Goal: Task Accomplishment & Management: Complete application form

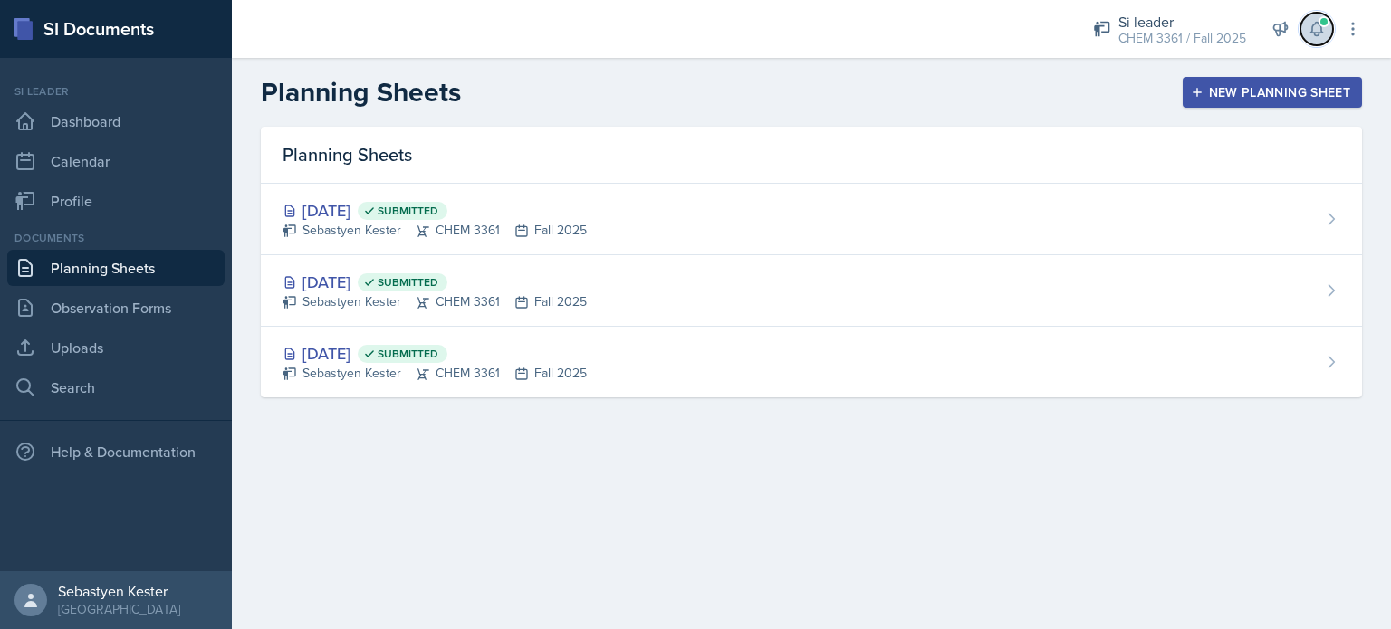
click at [1329, 24] on button at bounding box center [1316, 29] width 33 height 33
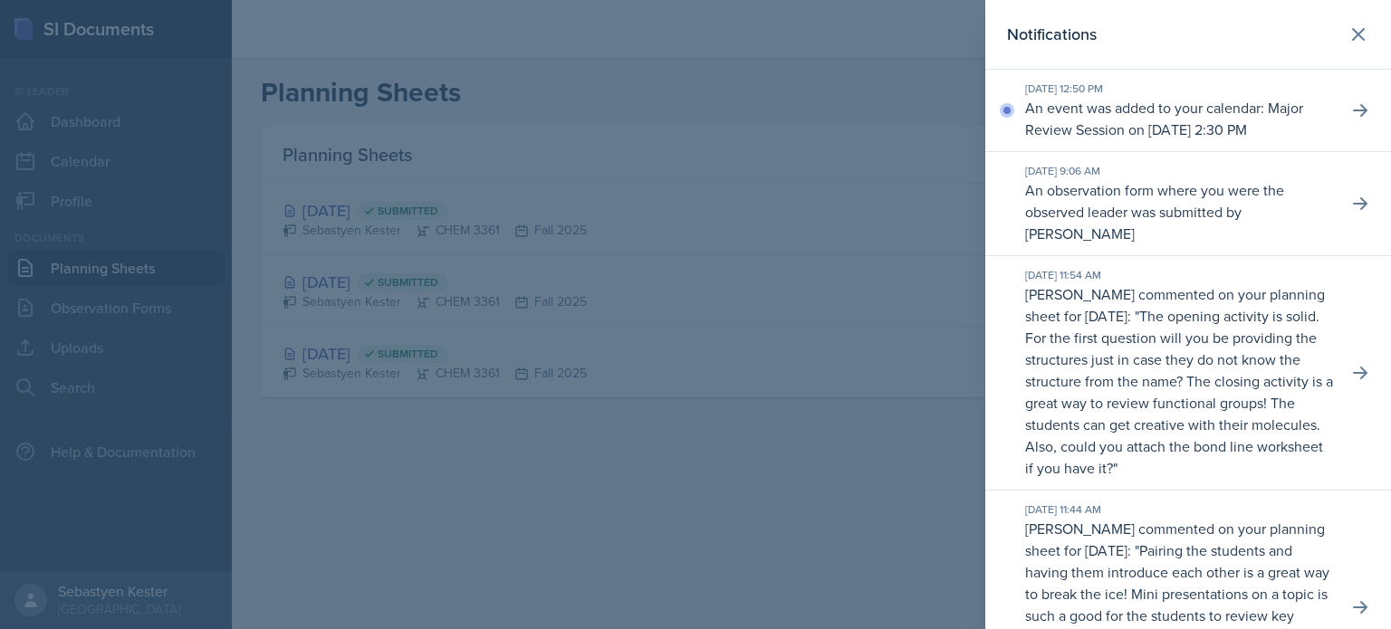
click at [927, 93] on div at bounding box center [695, 314] width 1391 height 629
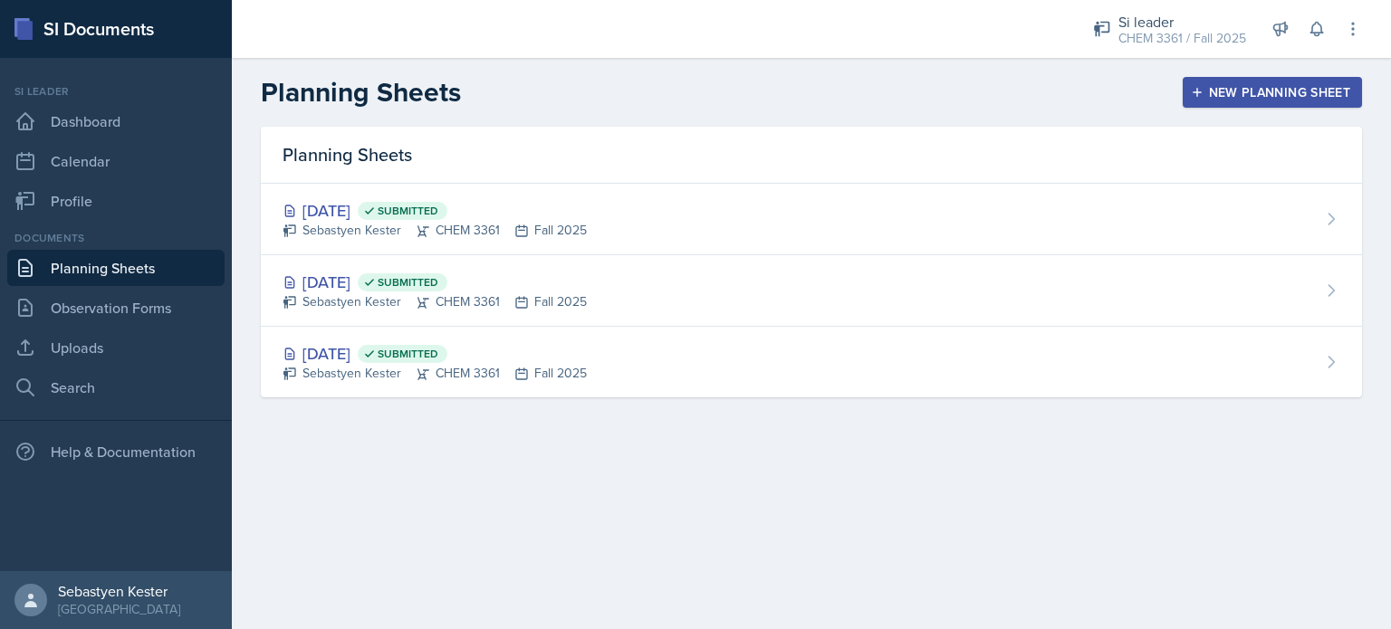
click at [1284, 91] on div "New Planning Sheet" at bounding box center [1272, 92] width 156 height 14
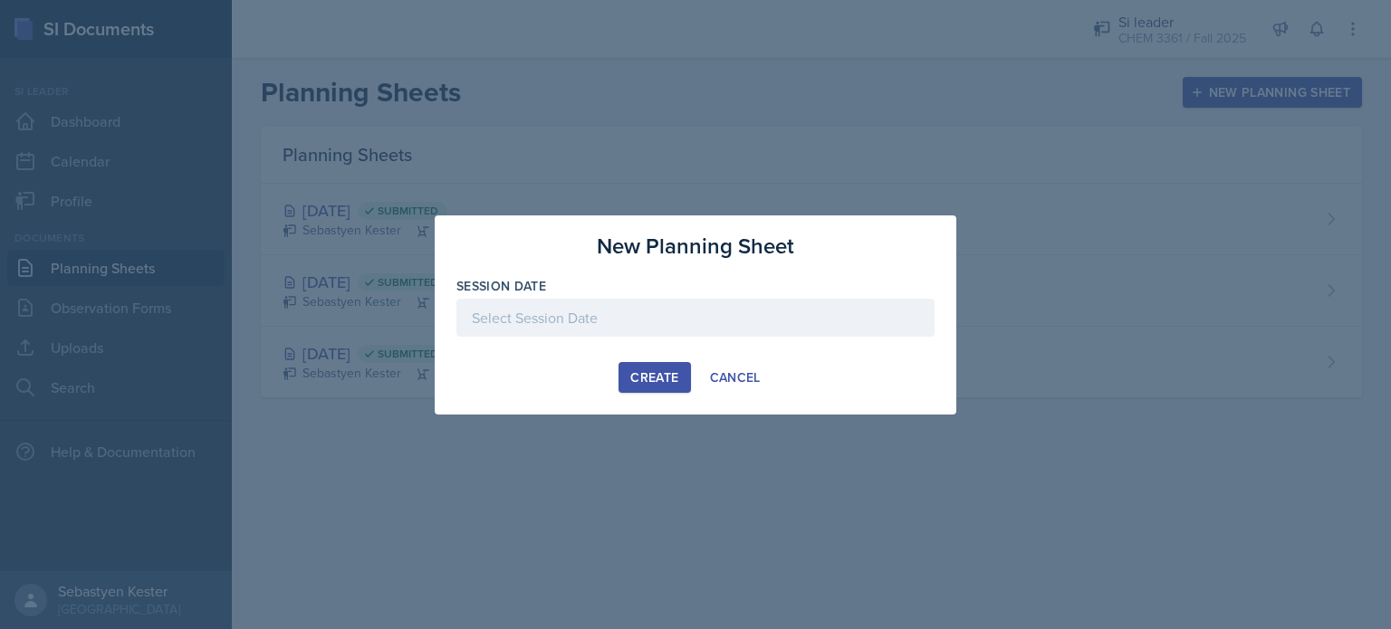
click at [550, 322] on div at bounding box center [695, 318] width 478 height 38
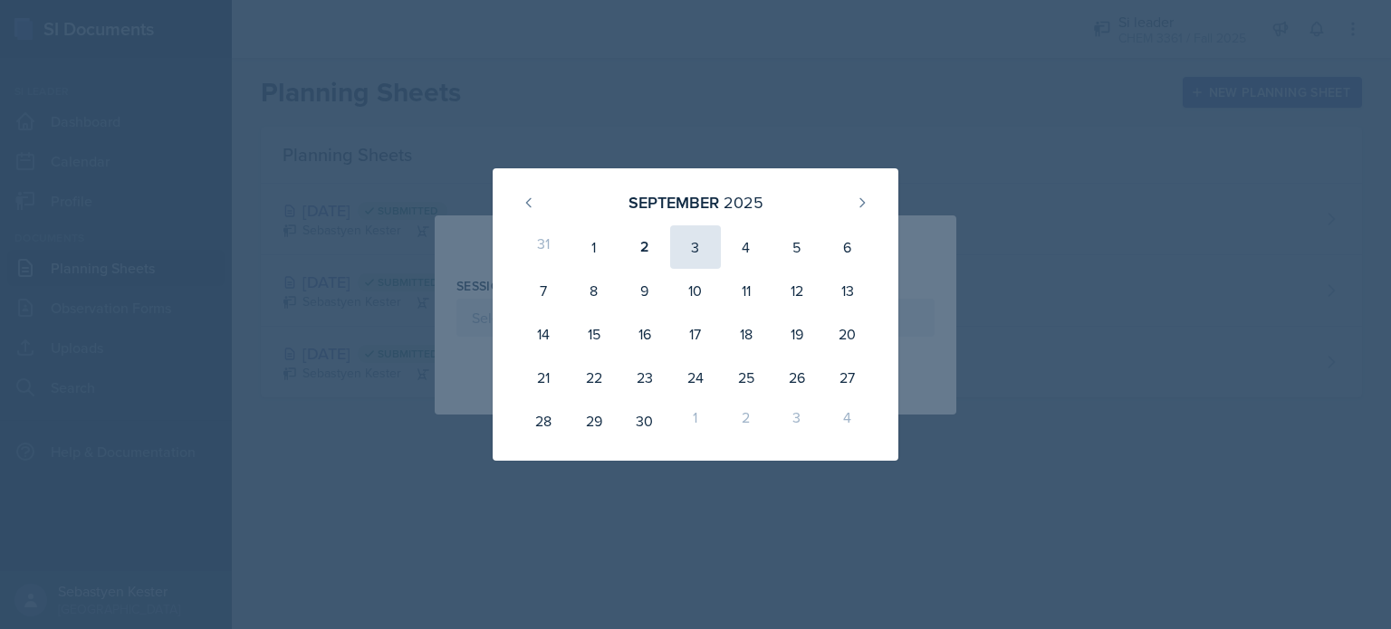
click at [699, 254] on div "3" at bounding box center [695, 246] width 51 height 43
type input "[DATE]"
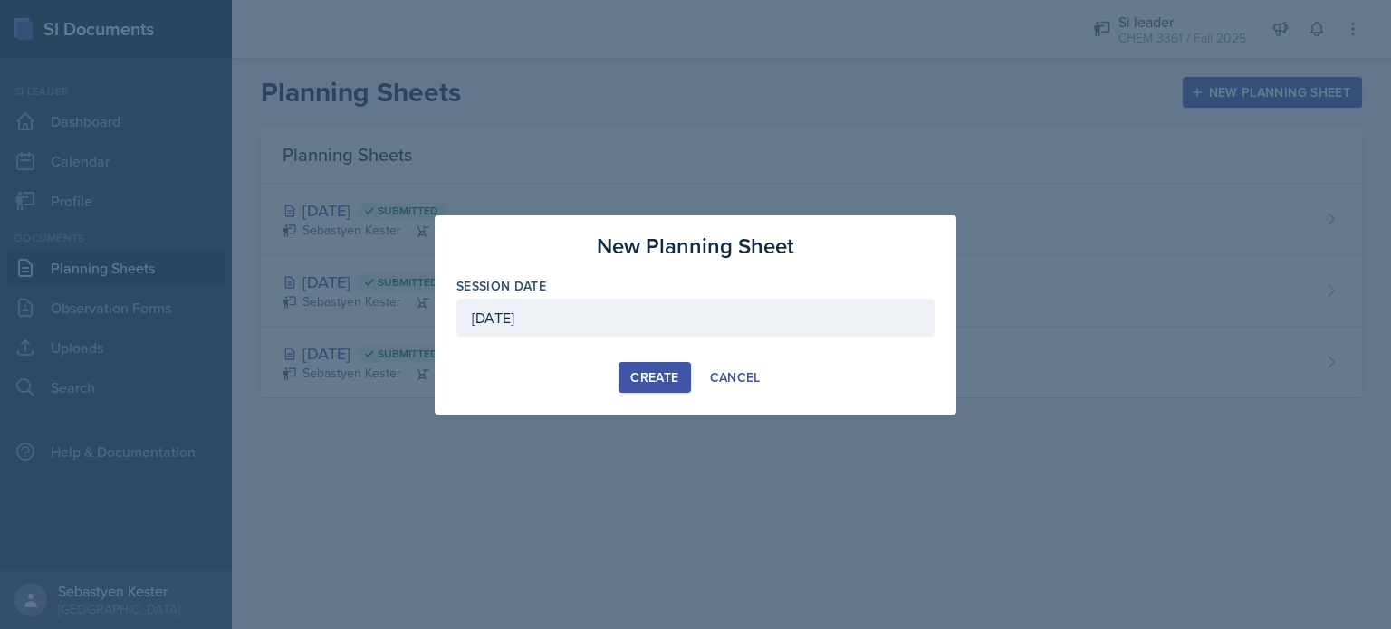
click at [659, 385] on div "Create" at bounding box center [654, 377] width 48 height 14
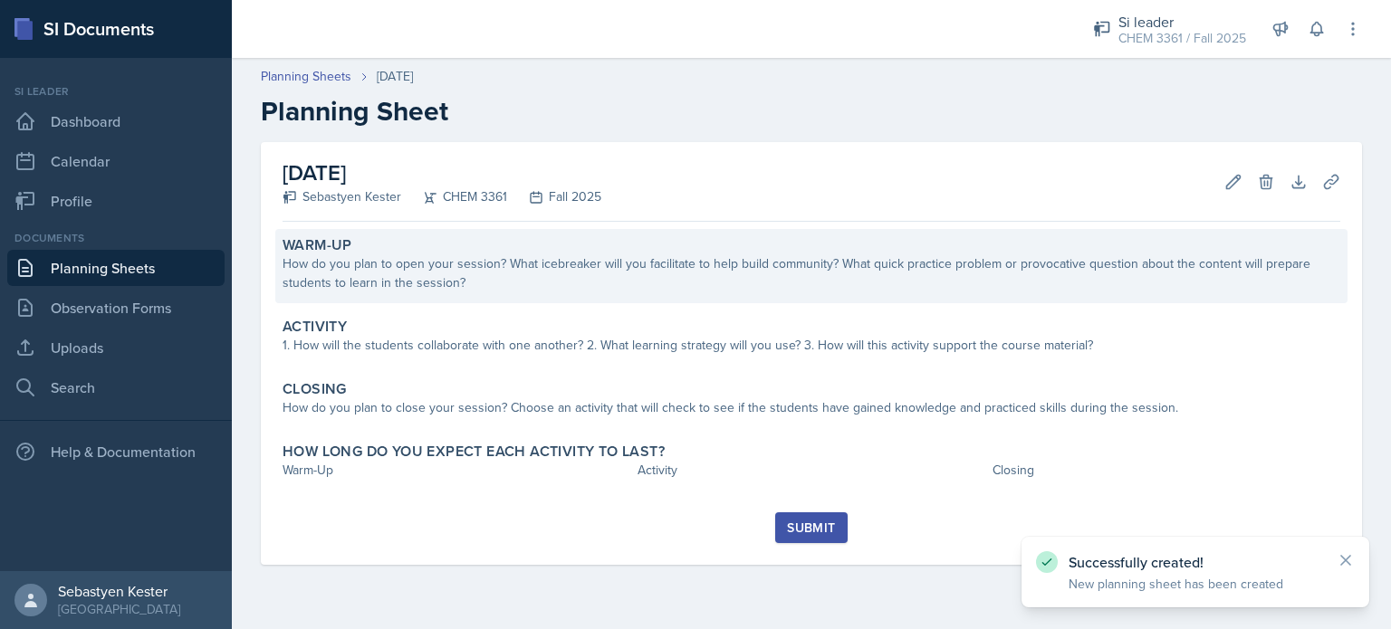
click at [379, 282] on div "How do you plan to open your session? What icebreaker will you facilitate to he…" at bounding box center [810, 273] width 1057 height 38
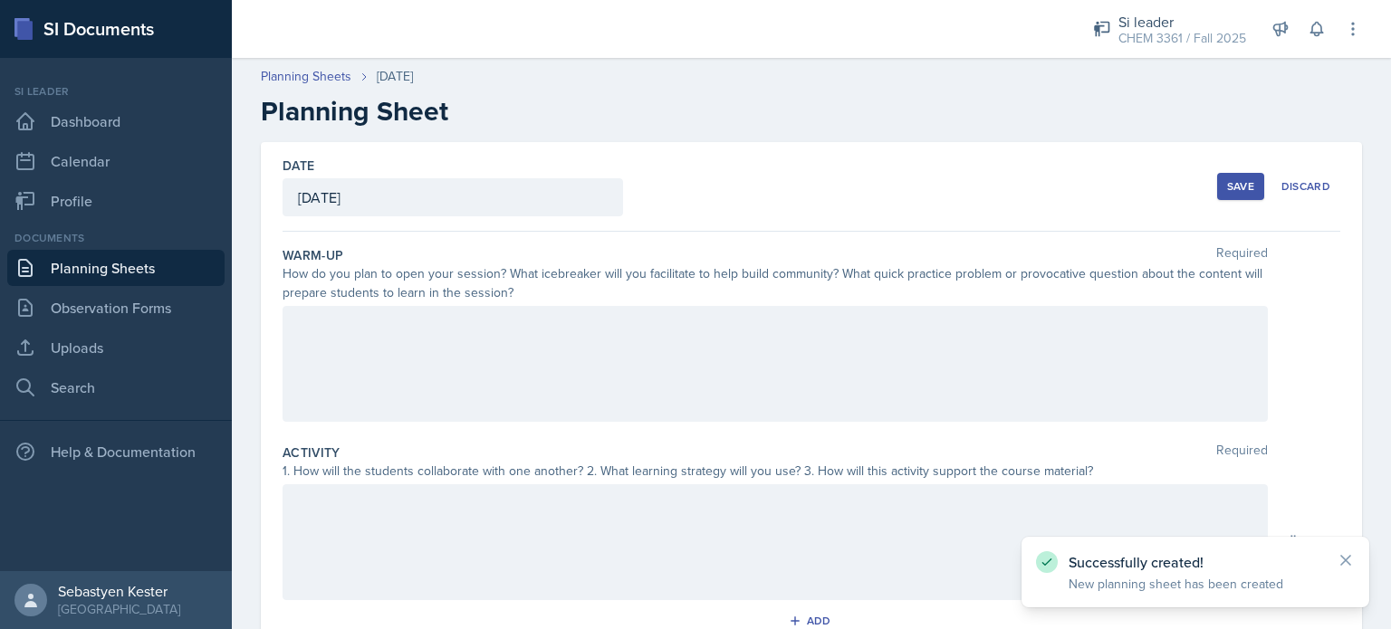
click at [387, 348] on div at bounding box center [774, 364] width 985 height 116
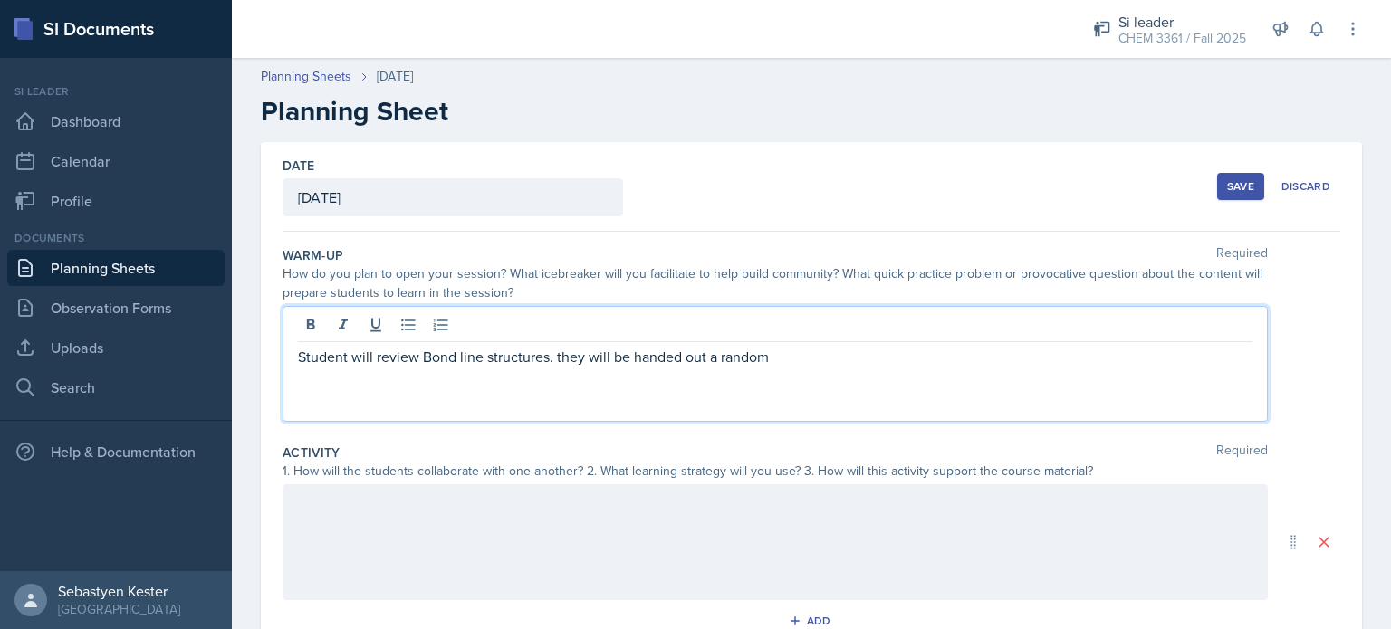
click at [387, 348] on p "Student will review Bond line structures. they will be handed out a random" at bounding box center [775, 357] width 954 height 22
click at [795, 356] on p "Student will review Bond line structures. they will be handed out a random" at bounding box center [775, 357] width 954 height 22
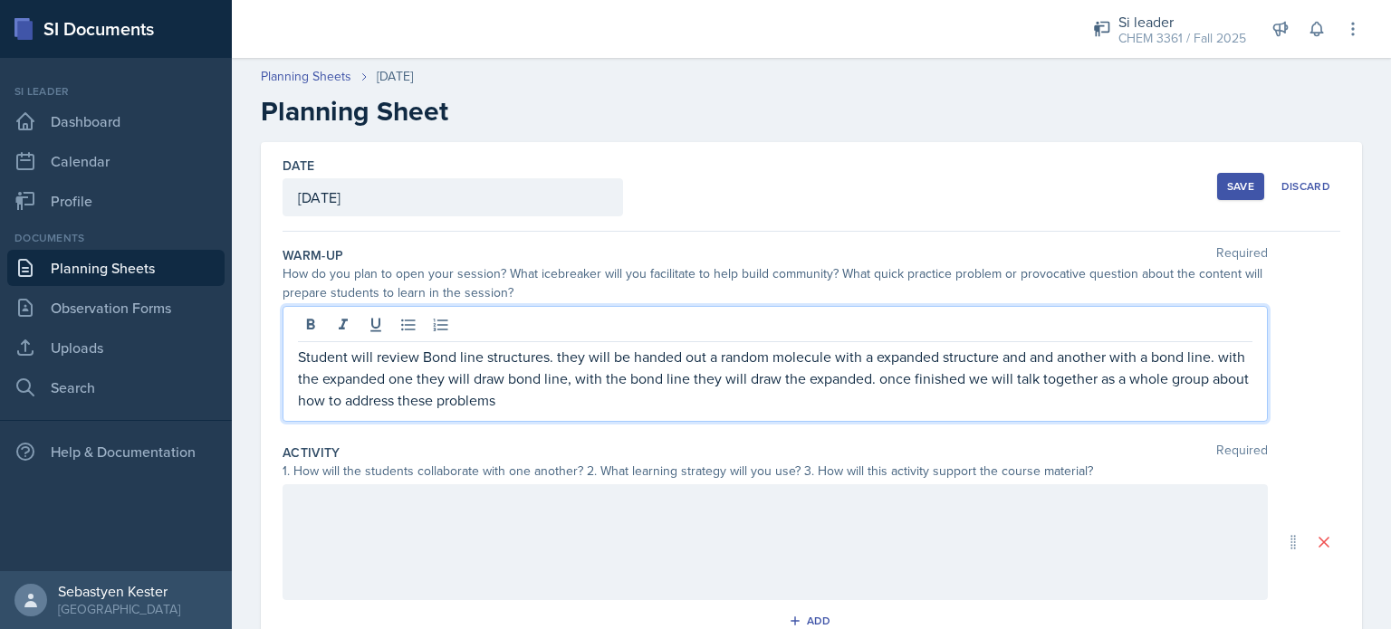
click at [905, 378] on p "Student will review Bond line structures. they will be handed out a random mole…" at bounding box center [775, 378] width 954 height 65
click at [852, 402] on p "Student will review Bond line structures. they will be handed out a random mole…" at bounding box center [775, 378] width 954 height 65
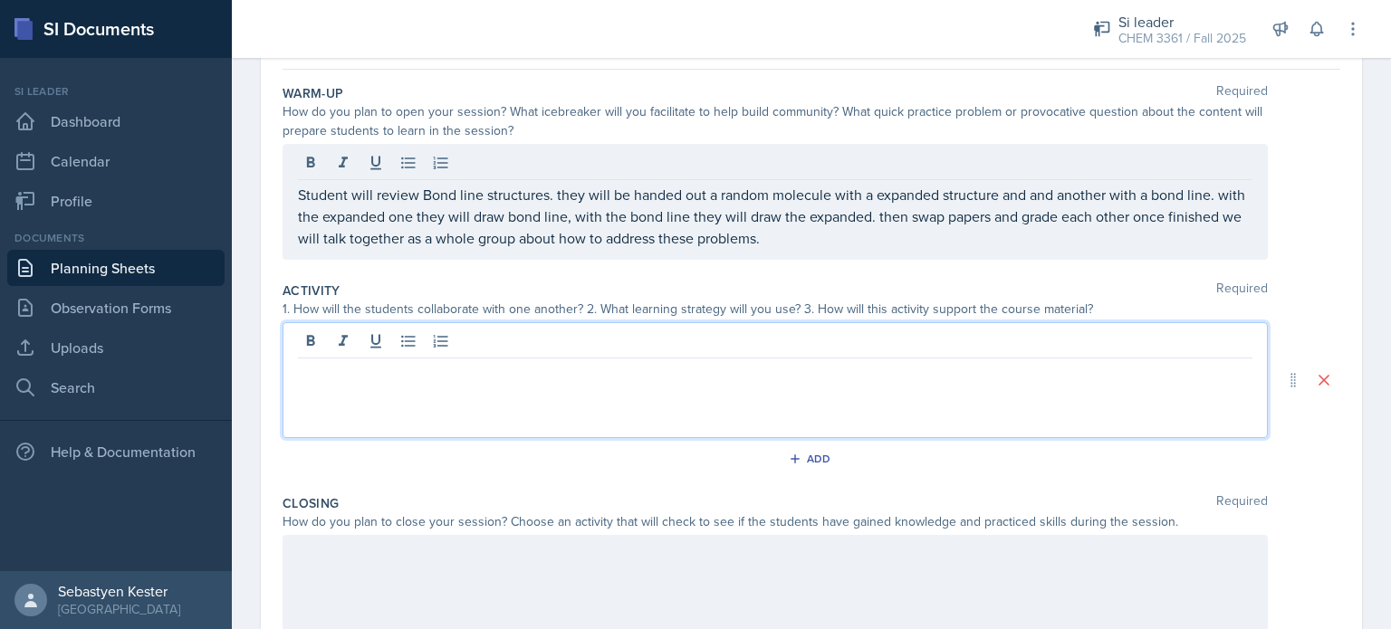
click at [521, 362] on p at bounding box center [775, 373] width 954 height 22
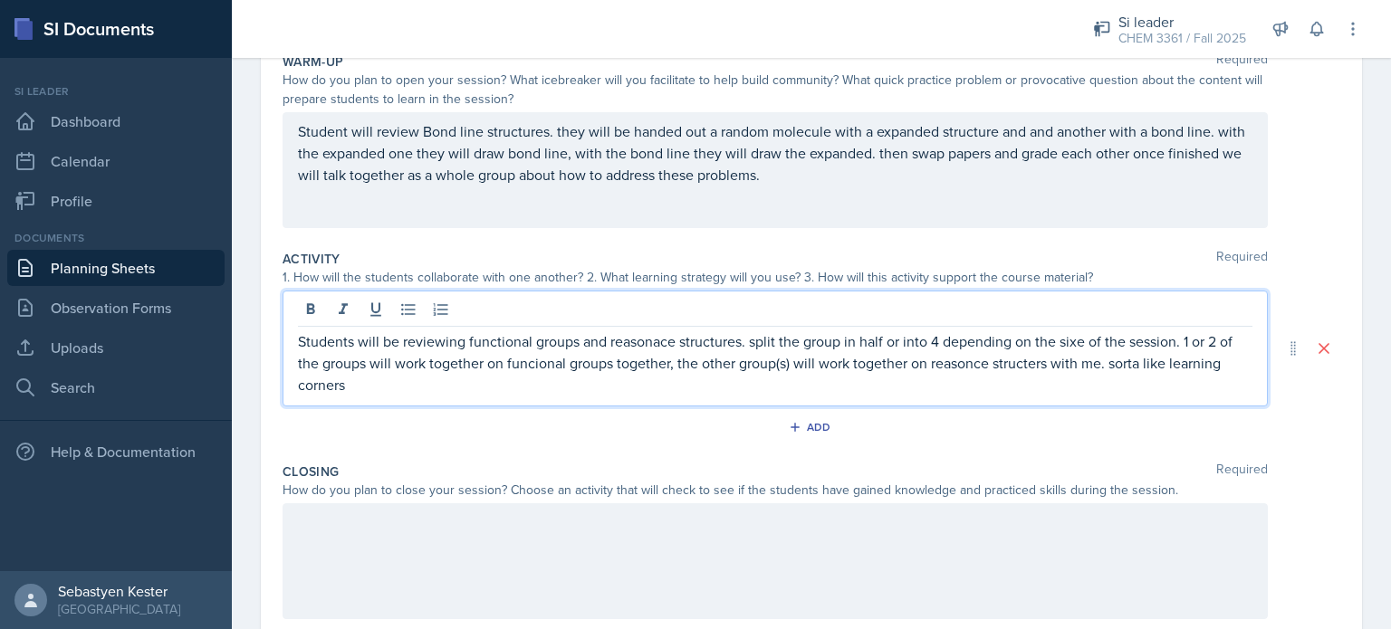
click at [1166, 361] on p "Students will be reviewing functional groups and reasonace structures. split th…" at bounding box center [775, 362] width 954 height 65
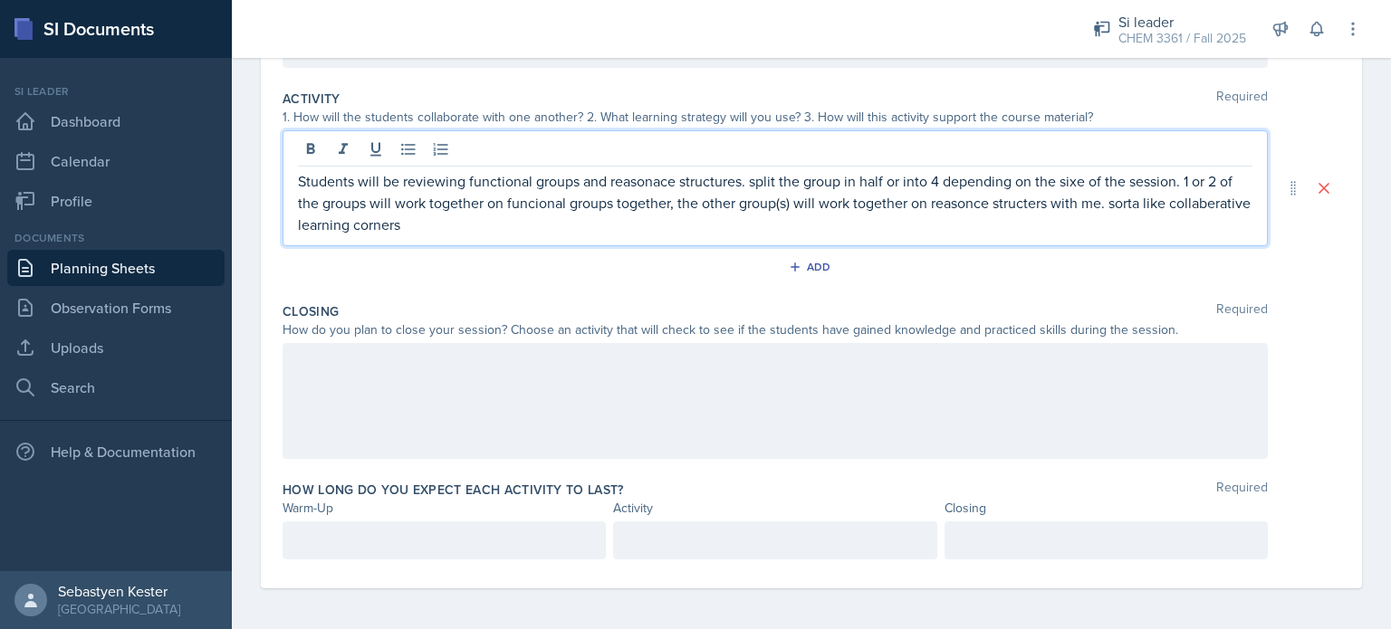
scroll to position [355, 0]
click at [334, 393] on div at bounding box center [774, 400] width 985 height 116
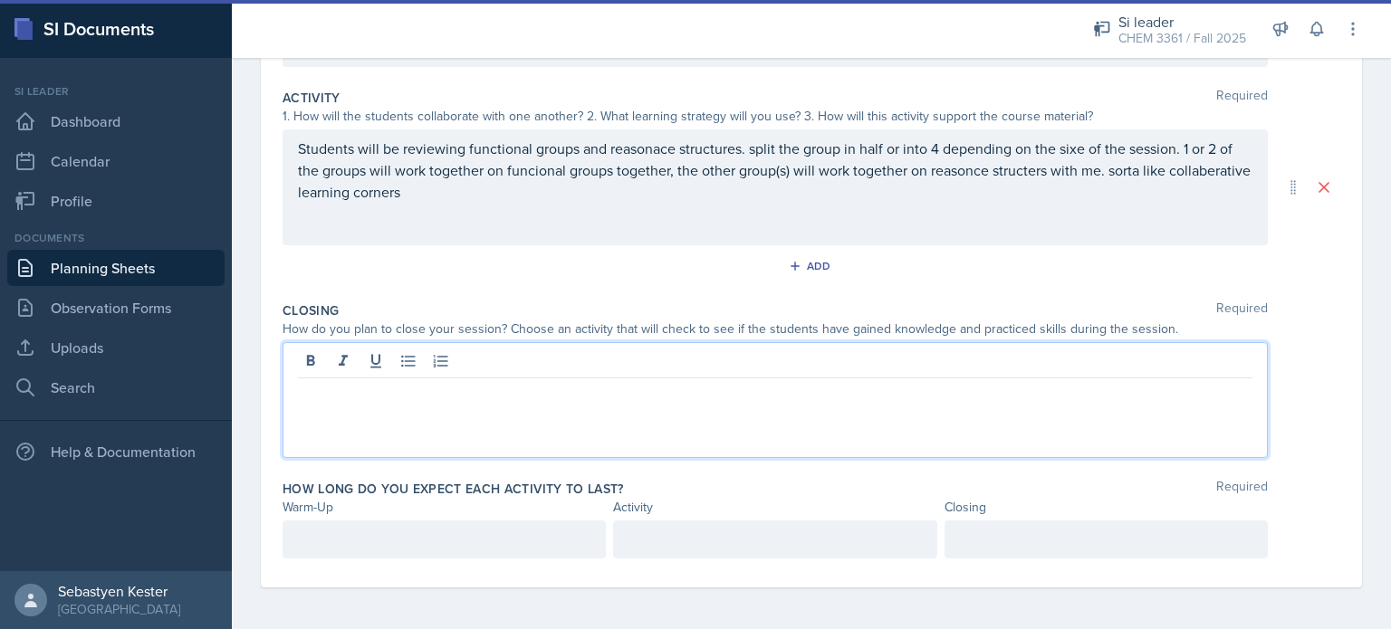
click at [334, 393] on p at bounding box center [775, 393] width 954 height 22
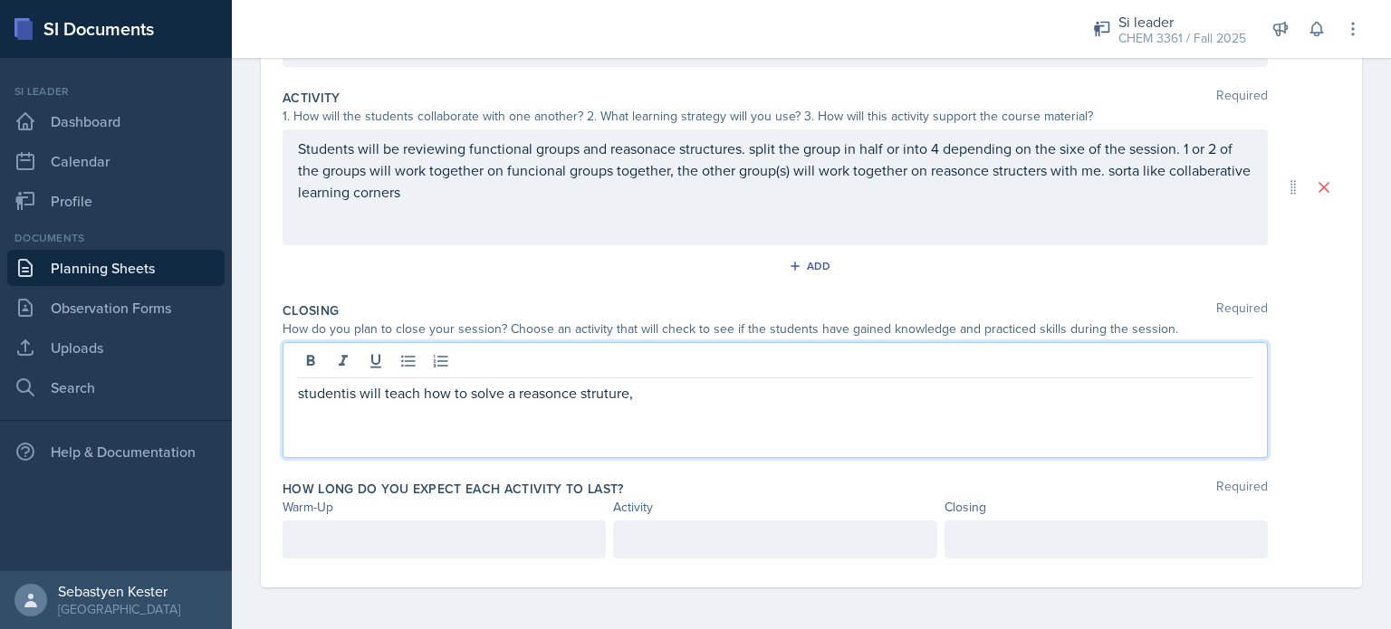
click at [348, 394] on p "studentis will teach how to solve a reasonce struture," at bounding box center [775, 393] width 954 height 22
click at [676, 392] on p "students will teach how to solve a reasonce struture," at bounding box center [775, 393] width 954 height 22
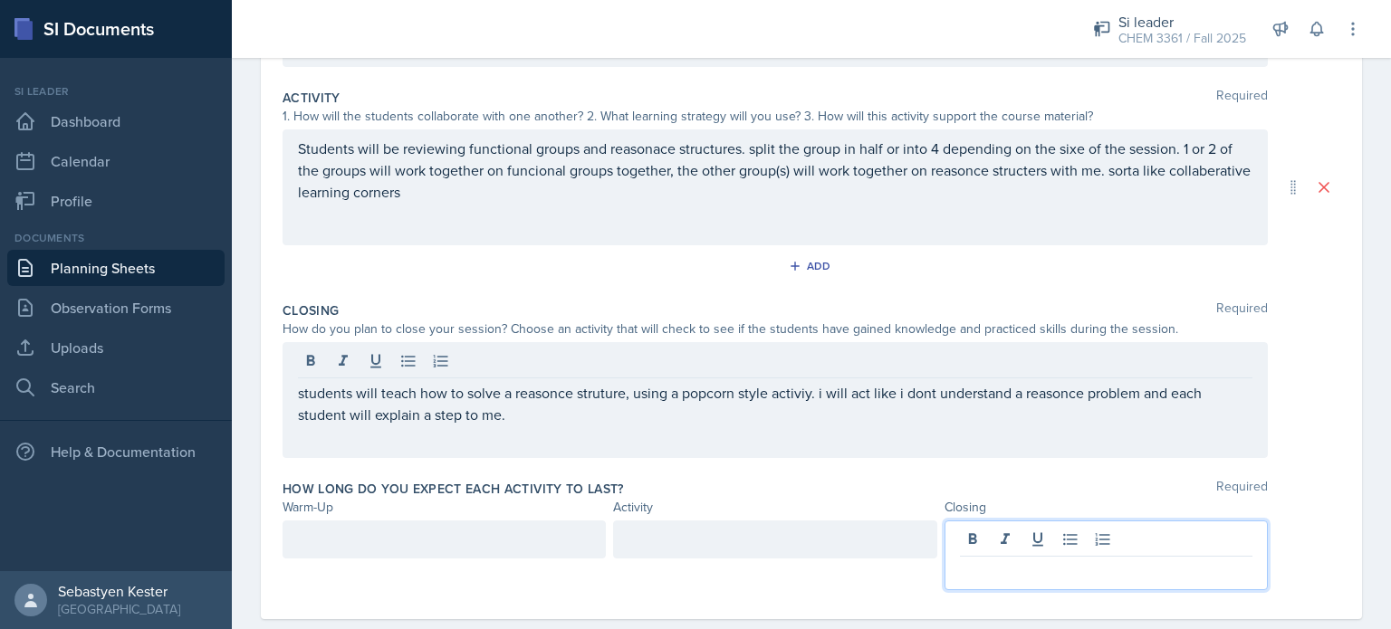
scroll to position [387, 0]
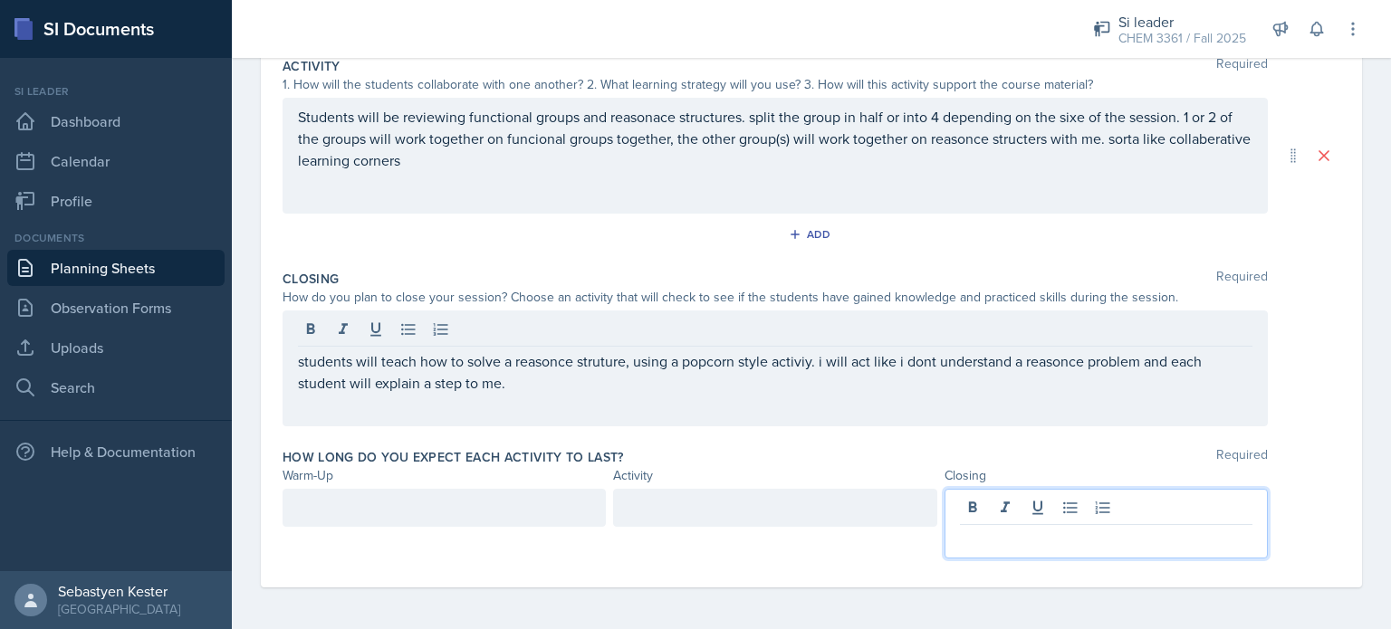
click at [1118, 531] on p at bounding box center [1106, 540] width 292 height 22
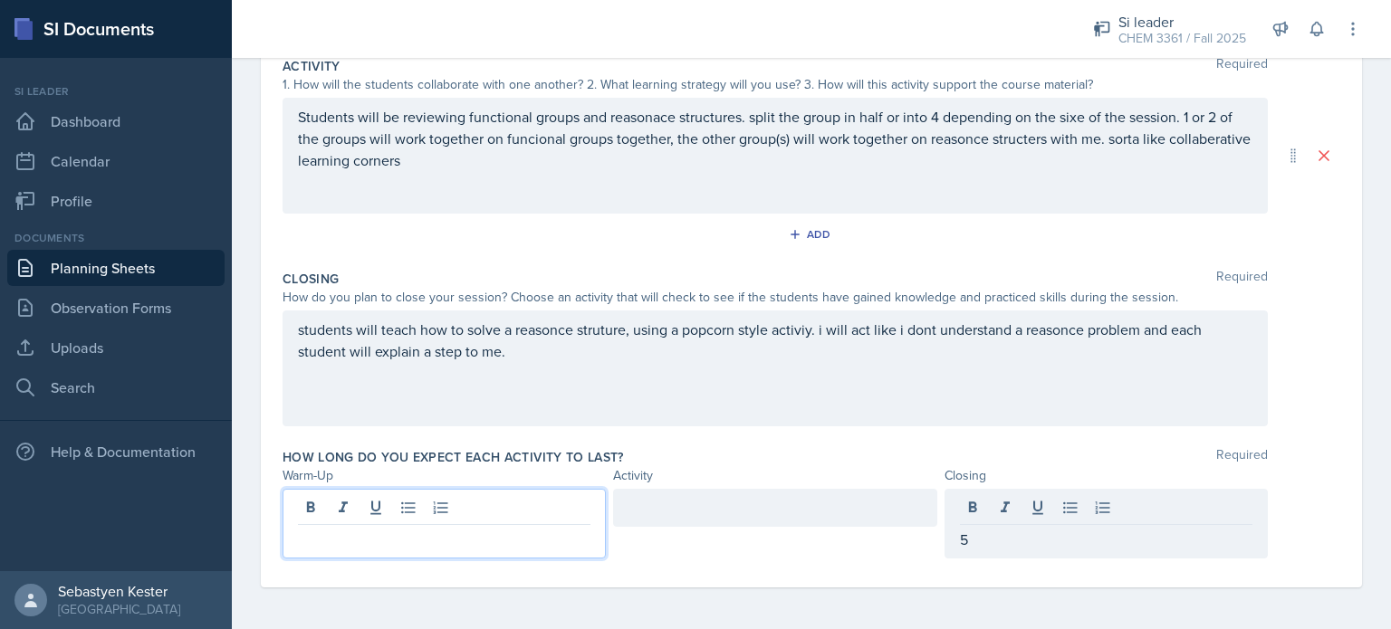
click at [380, 513] on div at bounding box center [443, 524] width 323 height 70
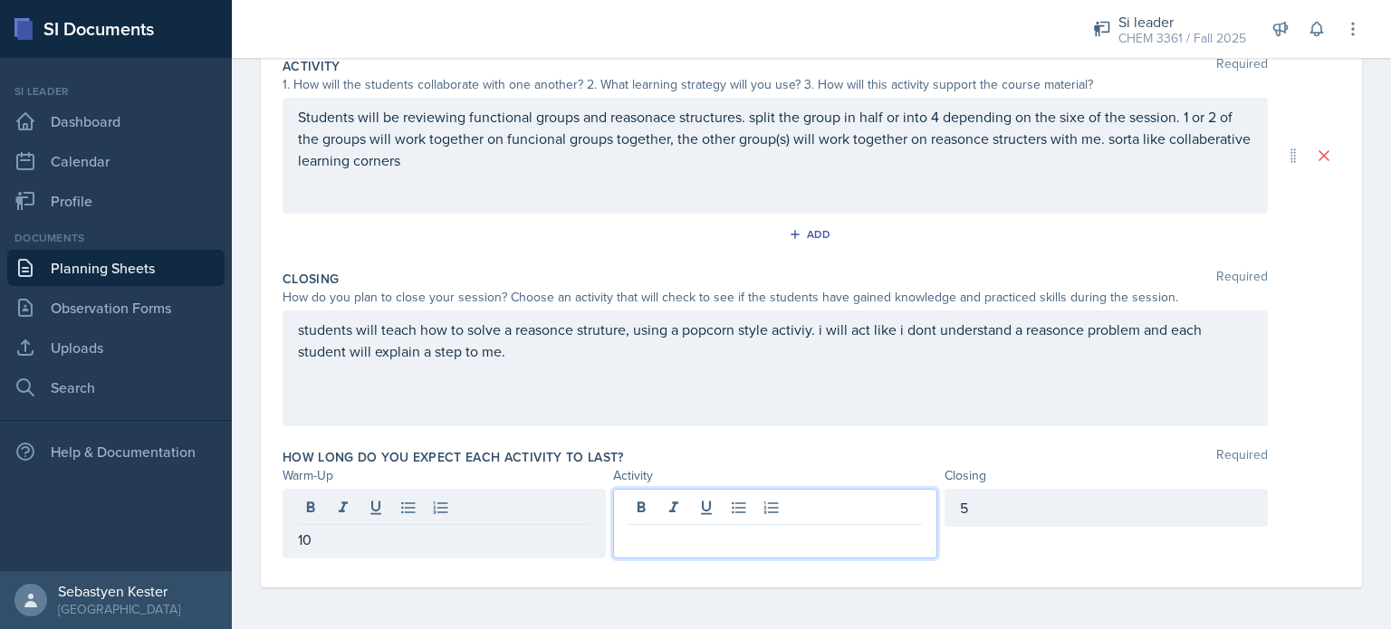
click at [672, 502] on div at bounding box center [774, 524] width 323 height 70
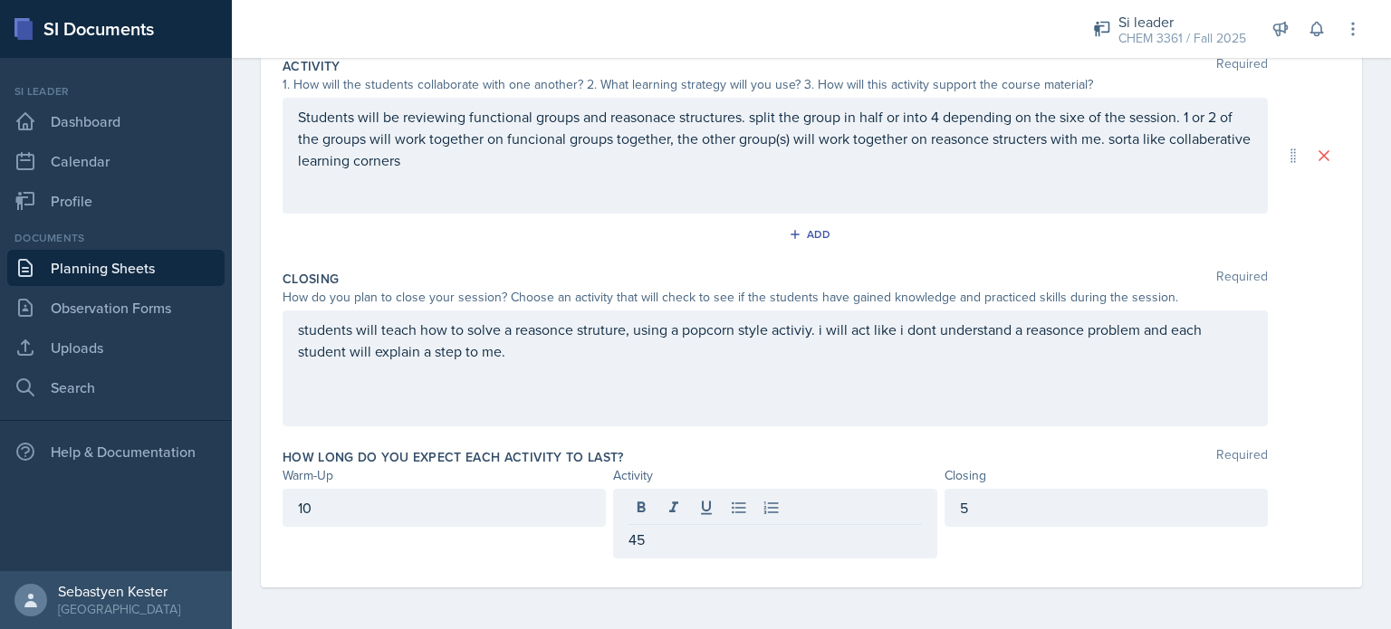
click at [770, 453] on div "How long do you expect each activity to last? Required" at bounding box center [810, 457] width 1057 height 18
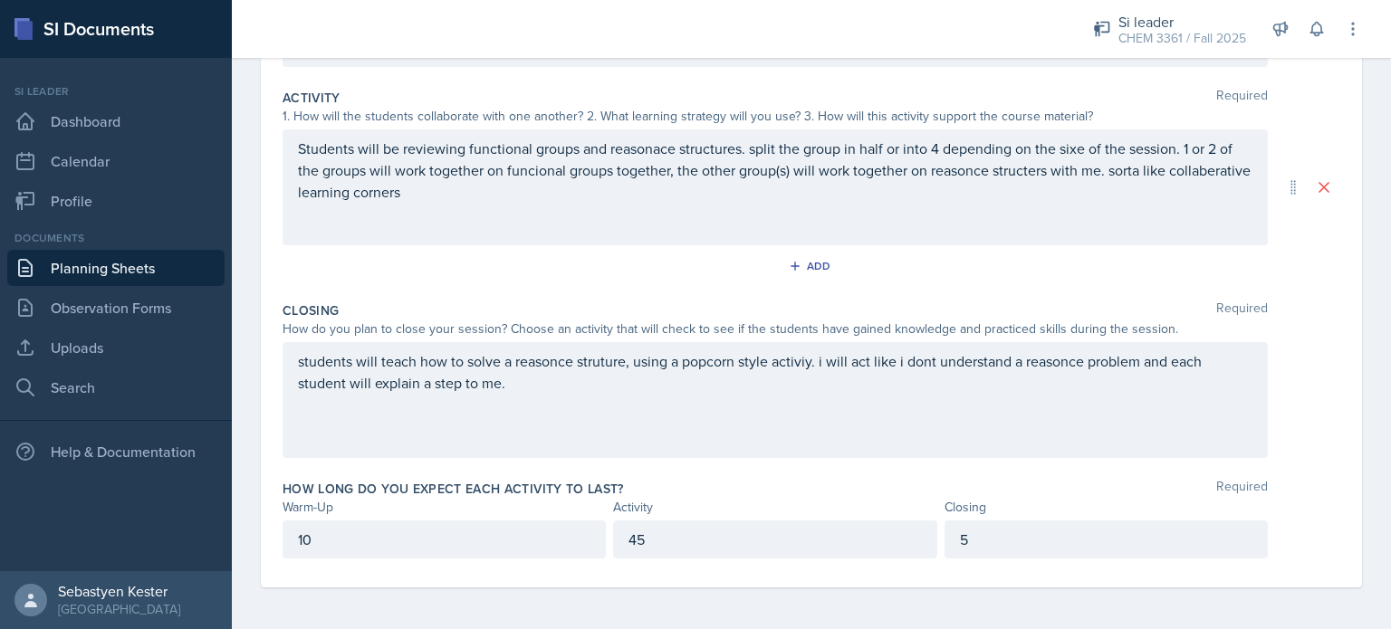
scroll to position [0, 0]
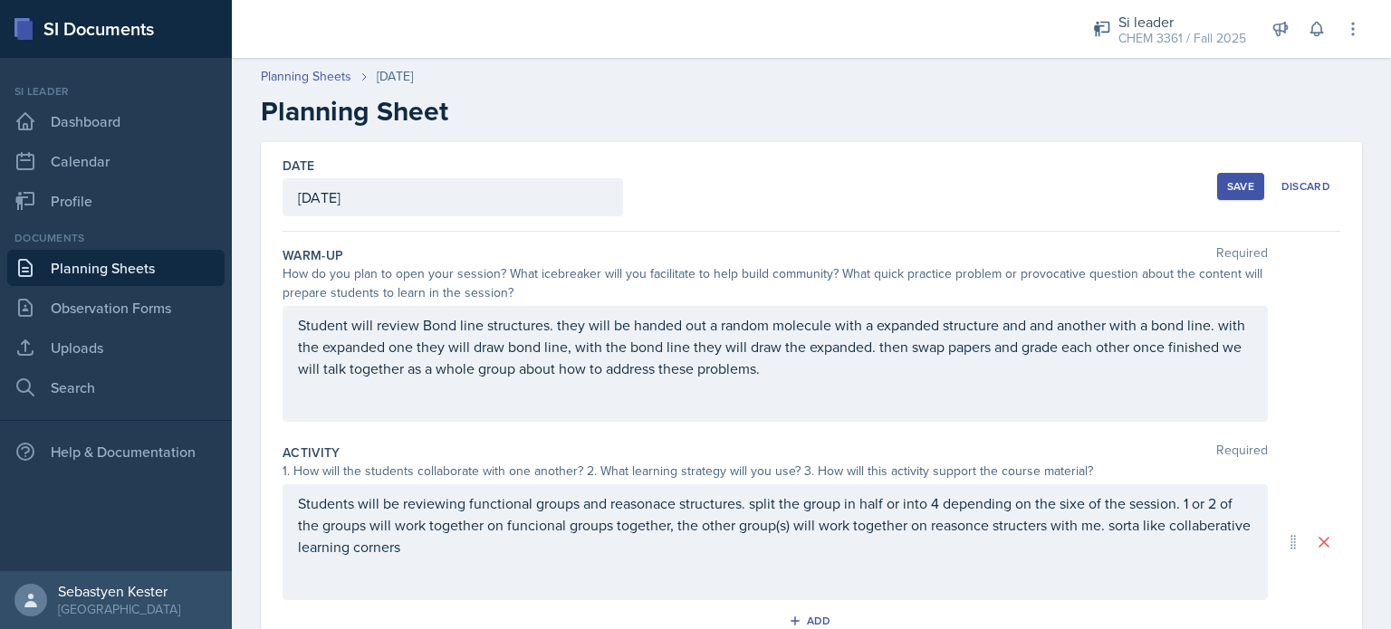
click at [1227, 179] on div "Save" at bounding box center [1240, 186] width 27 height 14
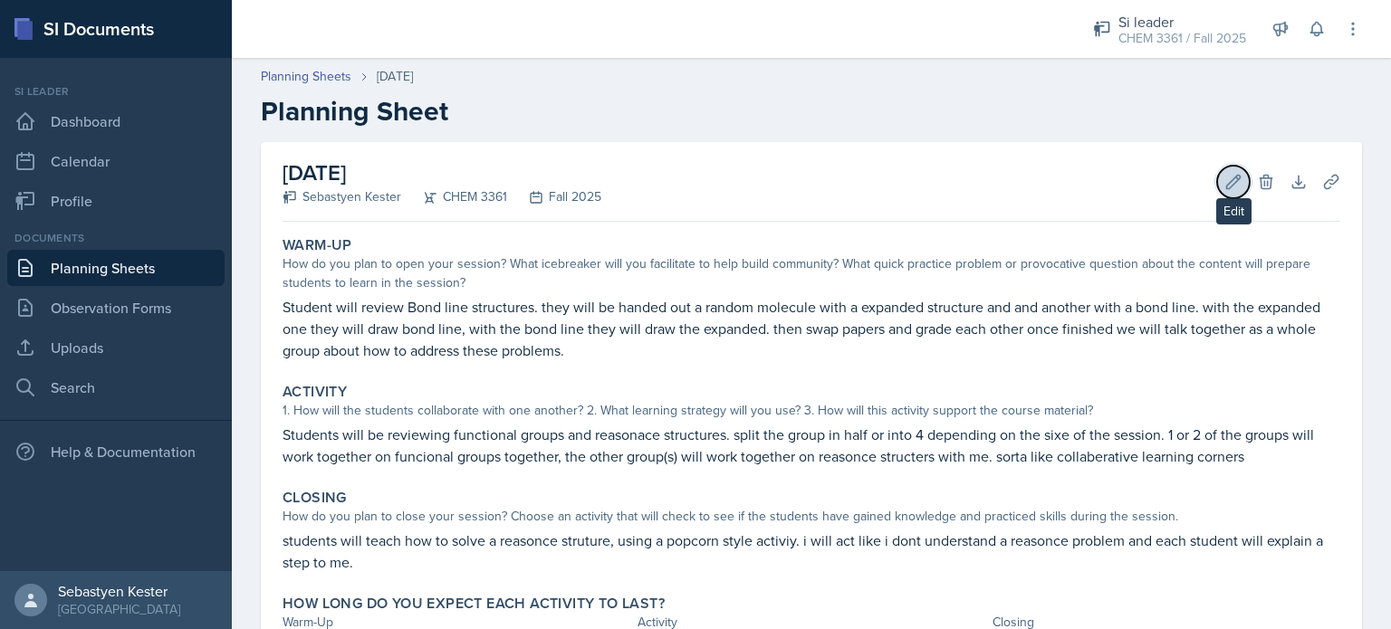
click at [1227, 180] on icon at bounding box center [1234, 182] width 14 height 14
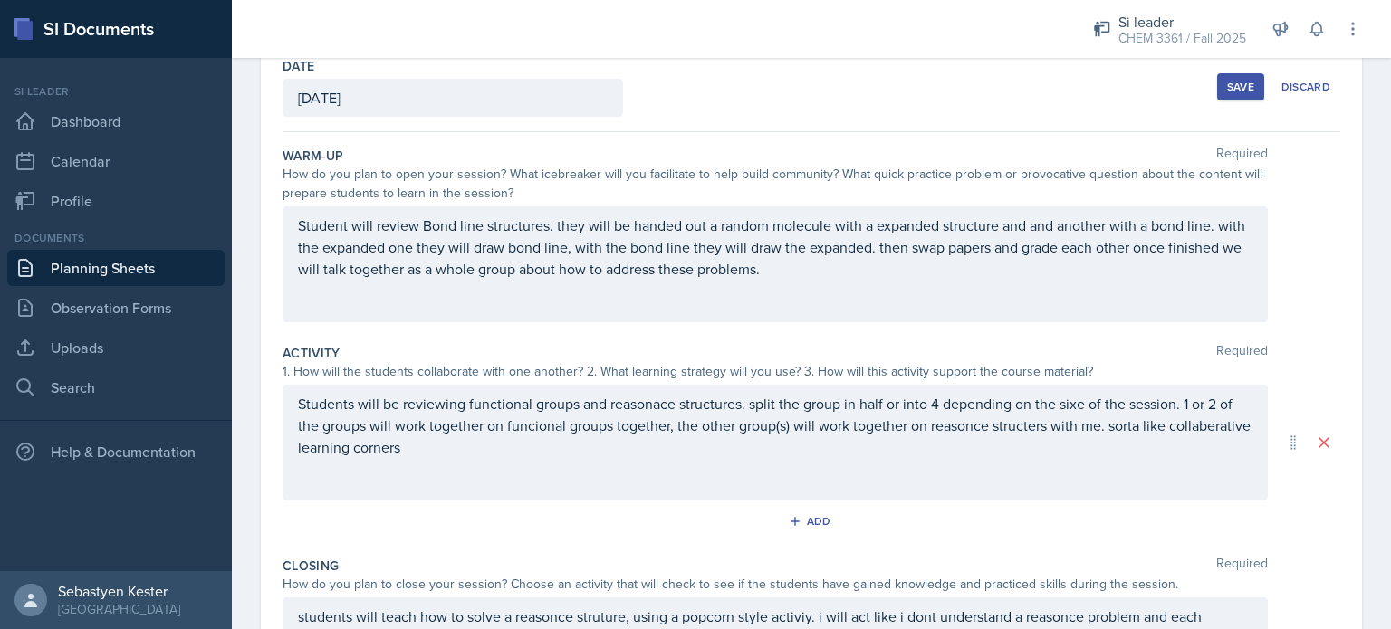
scroll to position [130, 0]
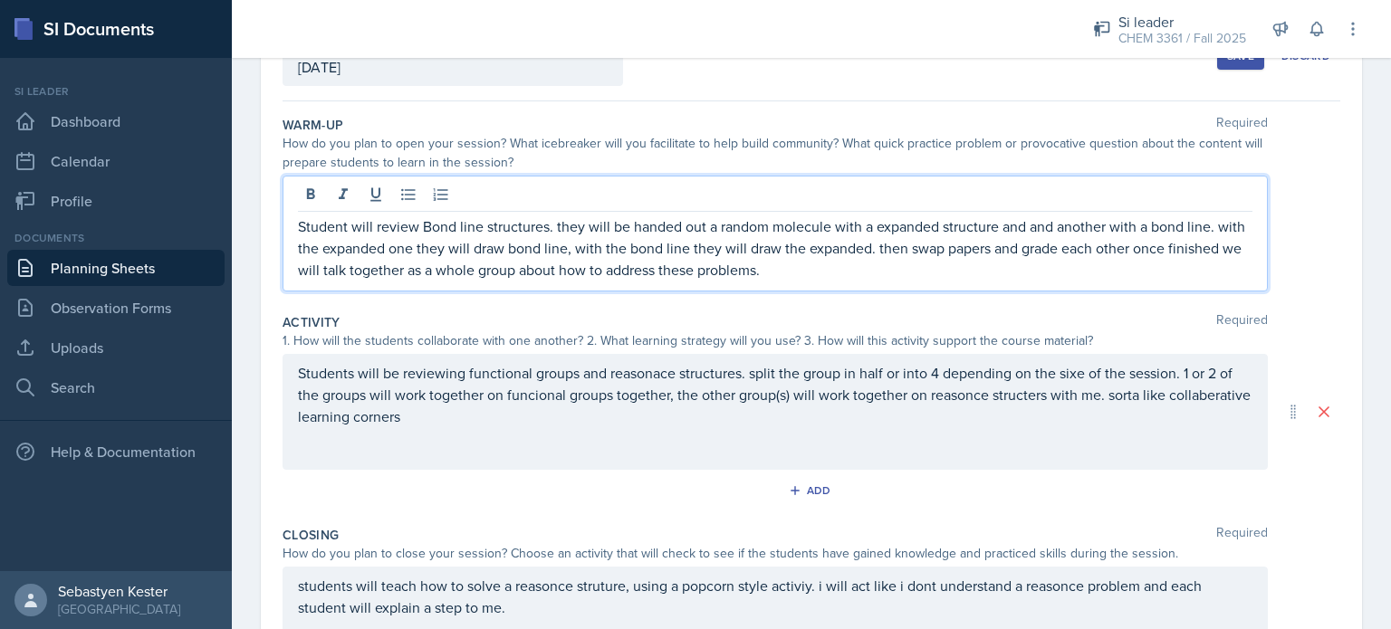
click at [896, 261] on p "Student will review Bond line structures. they will be handed out a random mole…" at bounding box center [775, 247] width 954 height 65
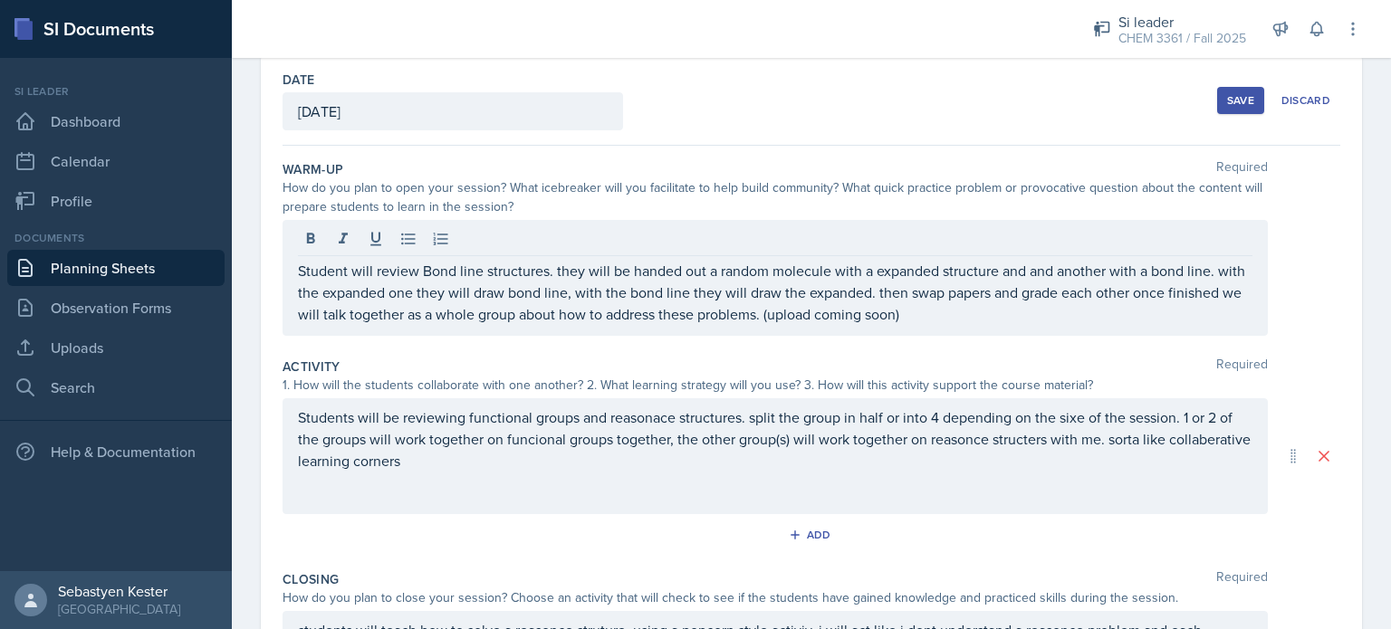
click at [1242, 97] on button "Save" at bounding box center [1240, 100] width 47 height 27
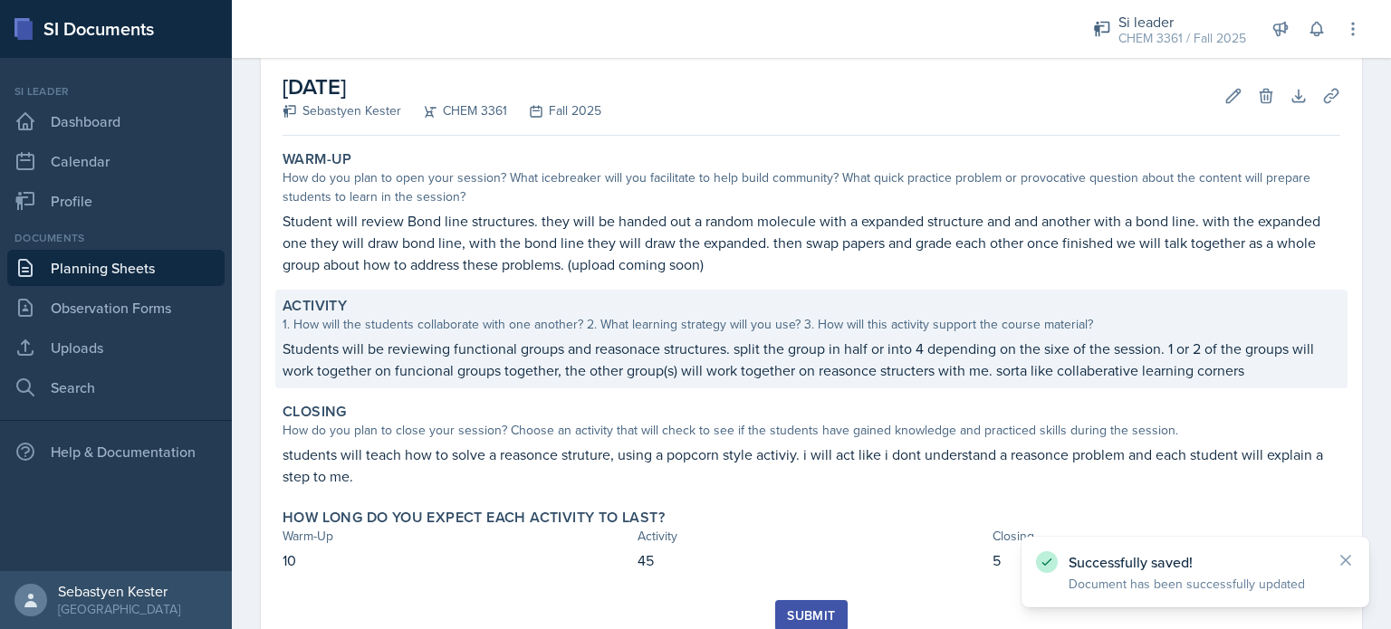
scroll to position [152, 0]
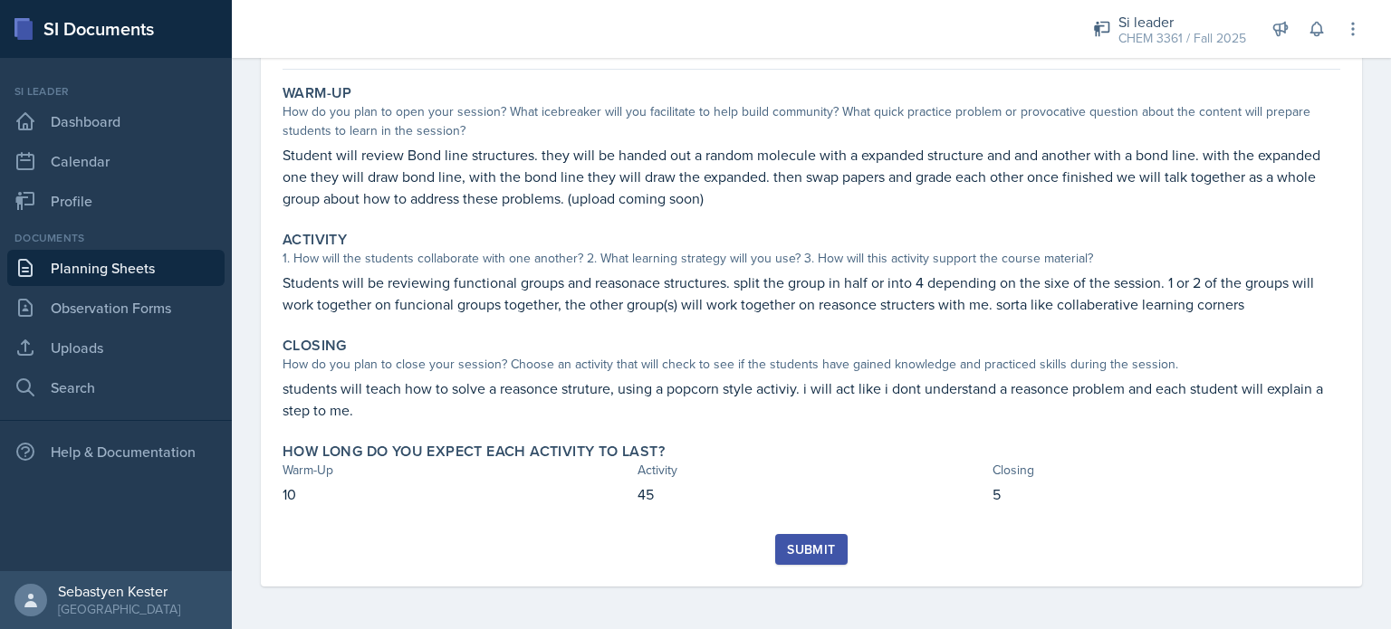
click at [807, 550] on div "Submit" at bounding box center [811, 549] width 48 height 14
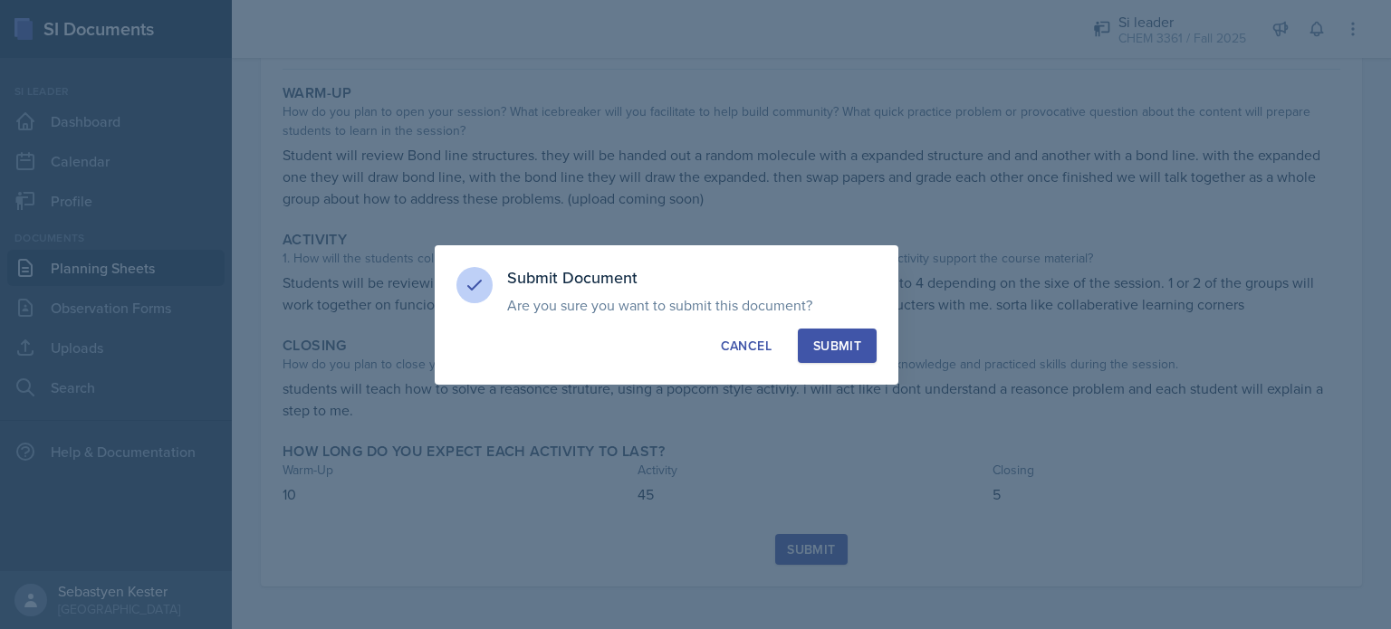
click at [840, 347] on div "Submit" at bounding box center [837, 346] width 48 height 18
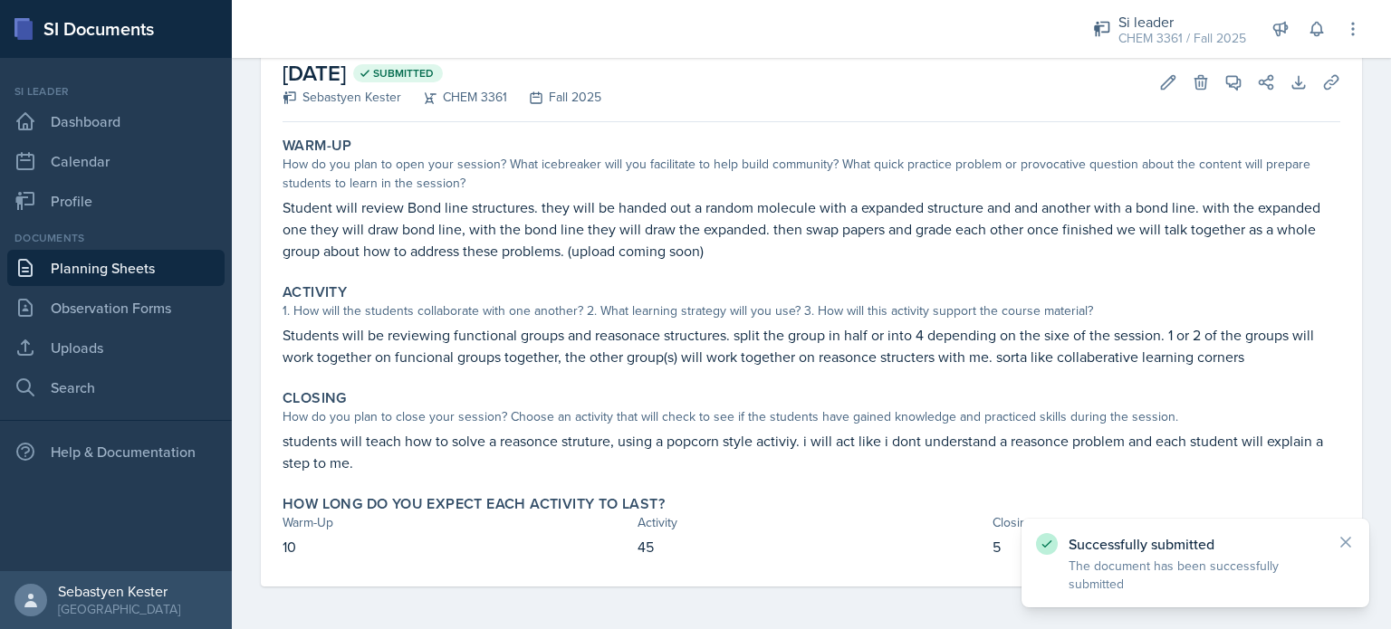
scroll to position [0, 0]
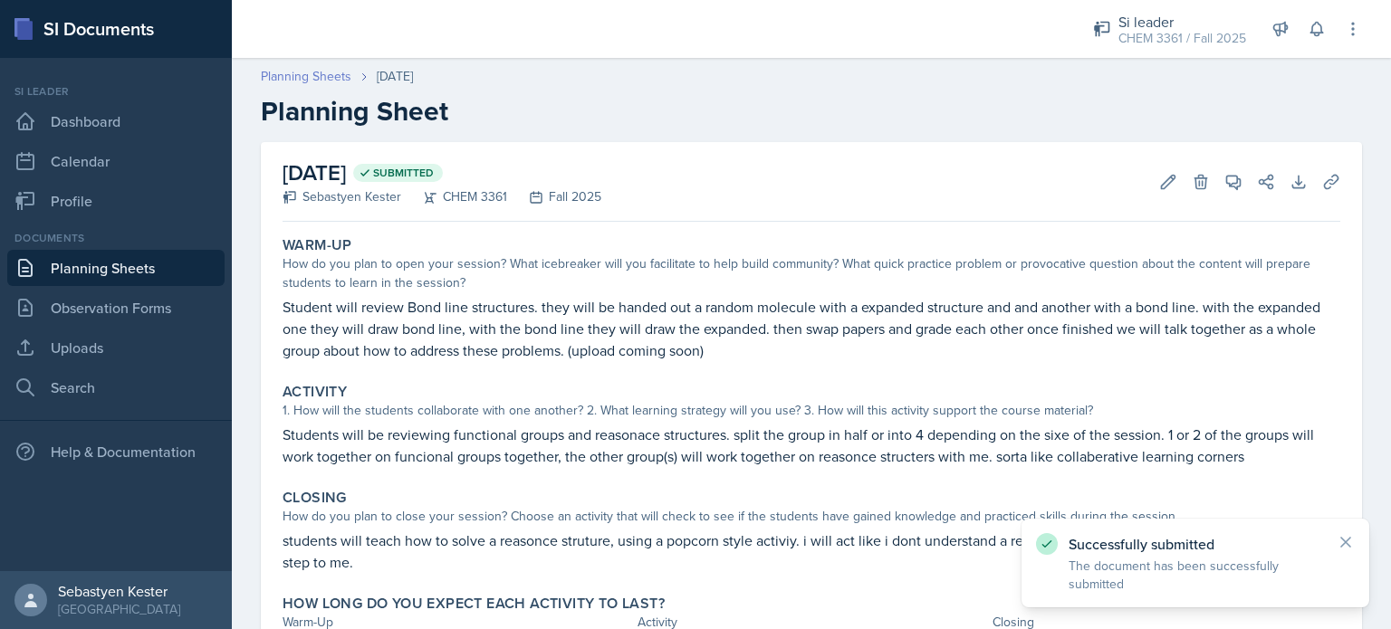
click at [333, 76] on link "Planning Sheets" at bounding box center [306, 76] width 91 height 19
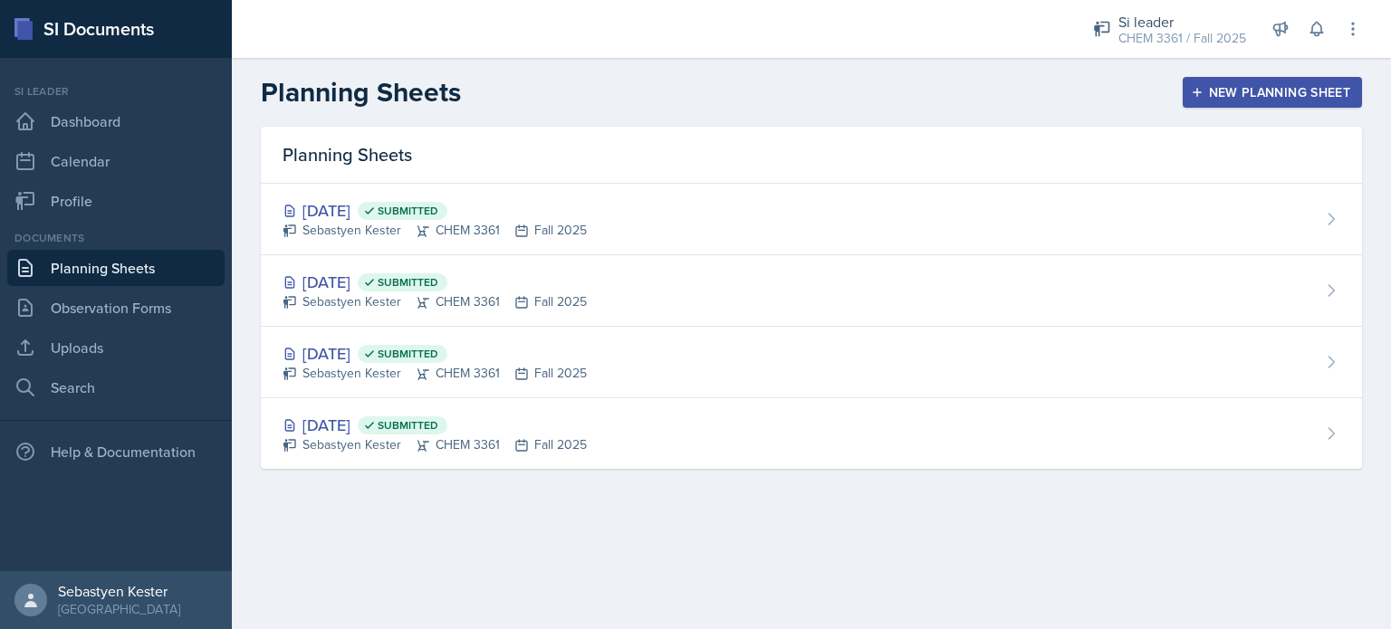
click at [1278, 88] on div "New Planning Sheet" at bounding box center [1272, 92] width 156 height 14
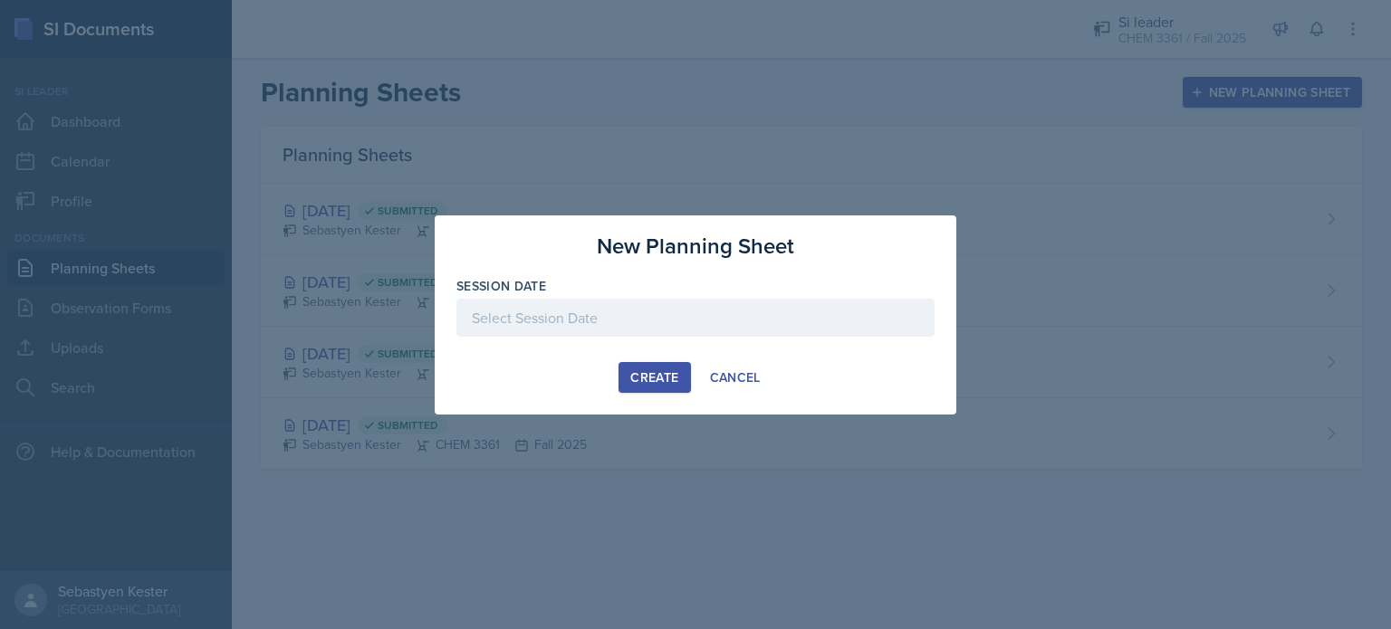
click at [634, 304] on div at bounding box center [695, 318] width 478 height 38
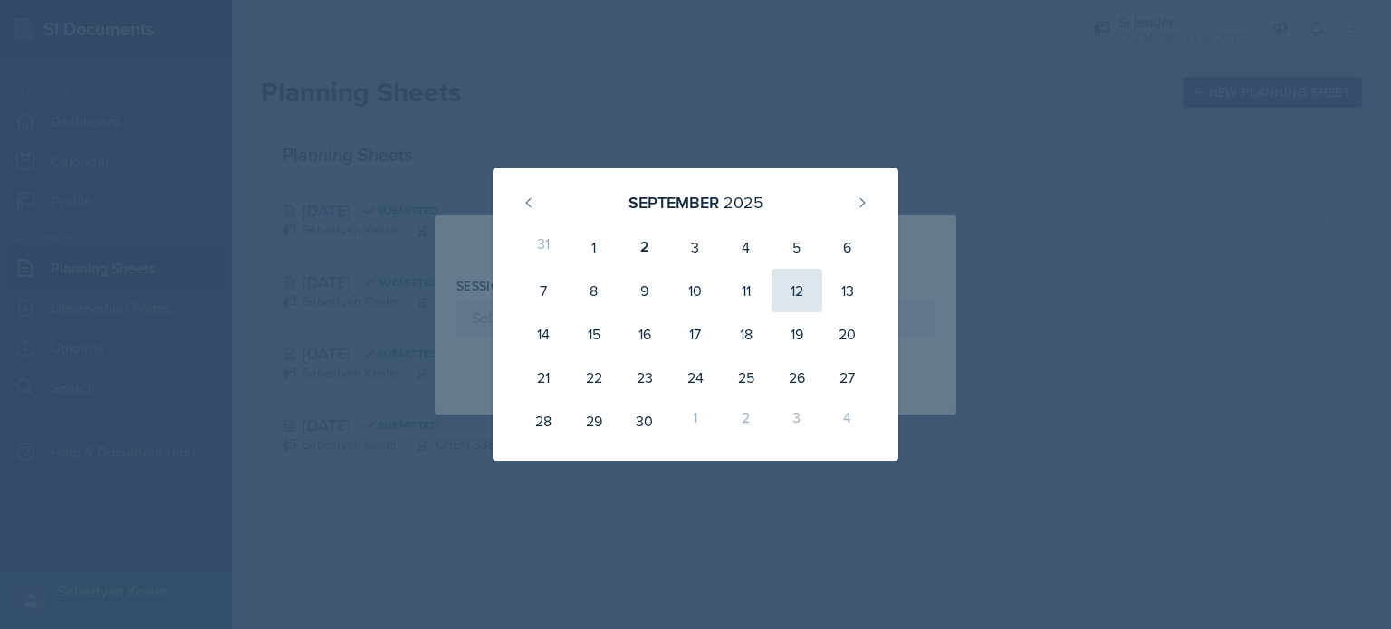
click at [791, 301] on div "12" at bounding box center [796, 290] width 51 height 43
type input "[DATE]"
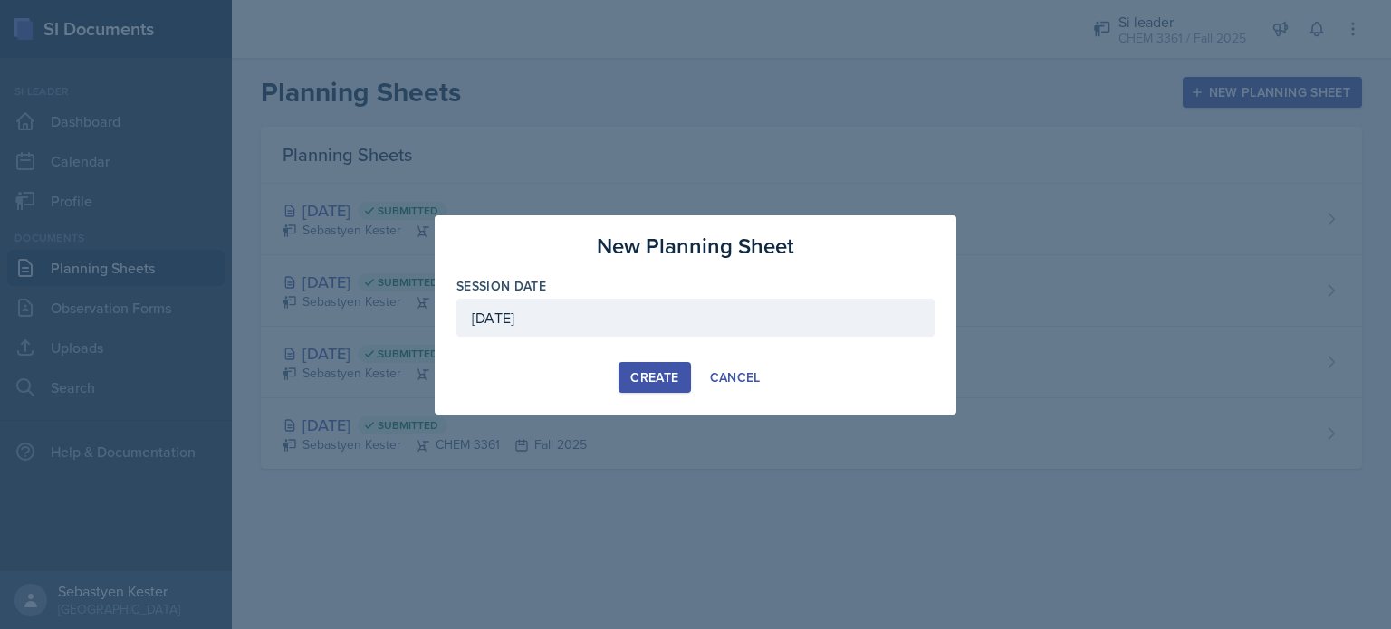
click at [650, 370] on div "Create" at bounding box center [654, 377] width 48 height 14
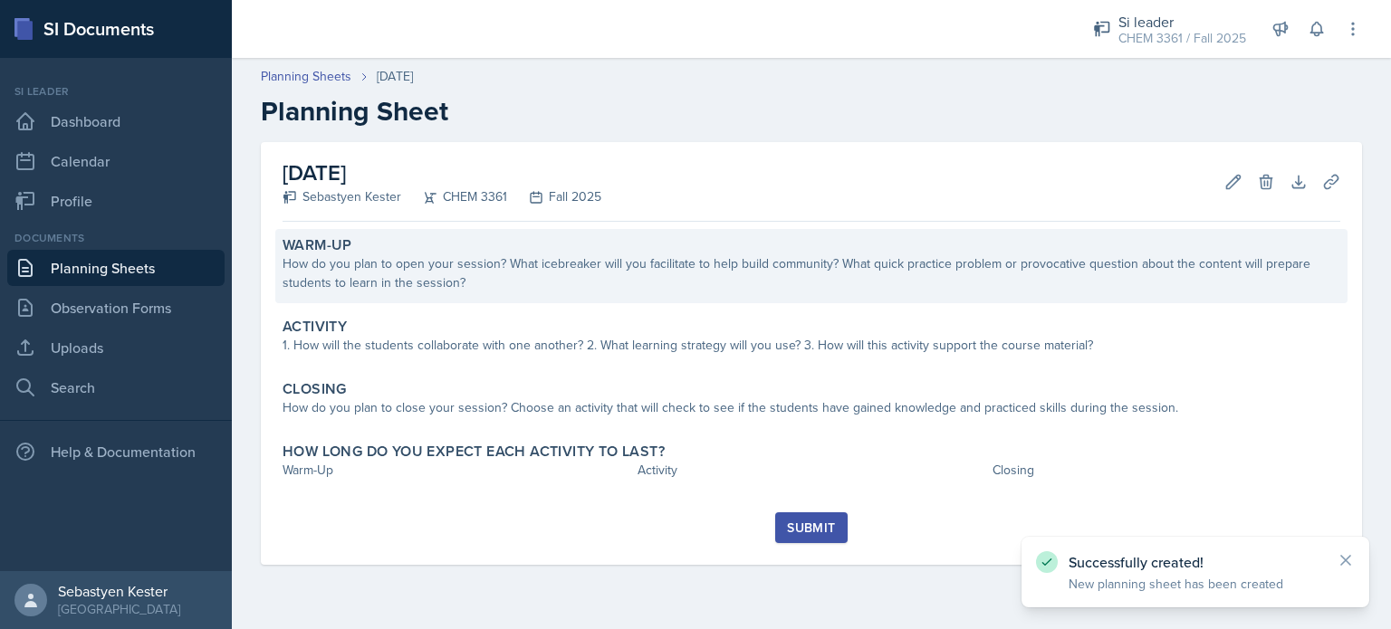
click at [448, 283] on div "How do you plan to open your session? What icebreaker will you facilitate to he…" at bounding box center [810, 273] width 1057 height 38
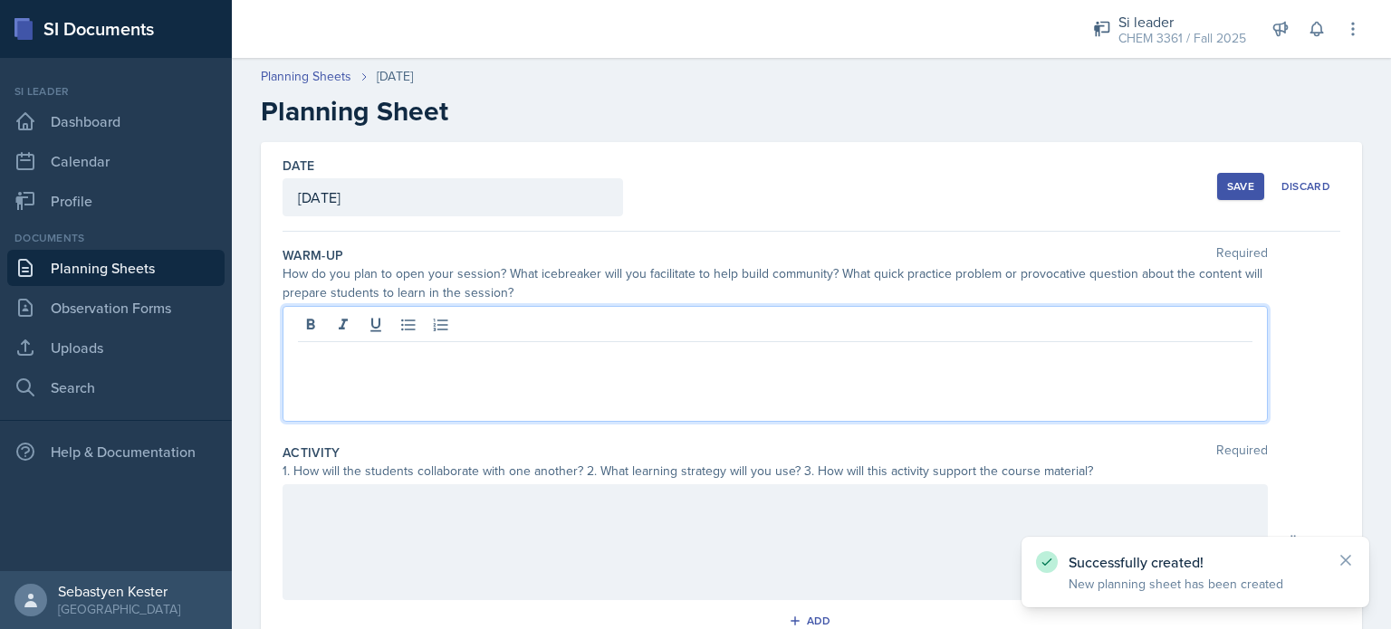
click at [414, 323] on div at bounding box center [774, 364] width 985 height 116
drag, startPoint x: 415, startPoint y: 350, endPoint x: 297, endPoint y: 350, distance: 117.7
click at [297, 350] on div "Major Review:" at bounding box center [774, 364] width 985 height 116
copy p "Major Review:"
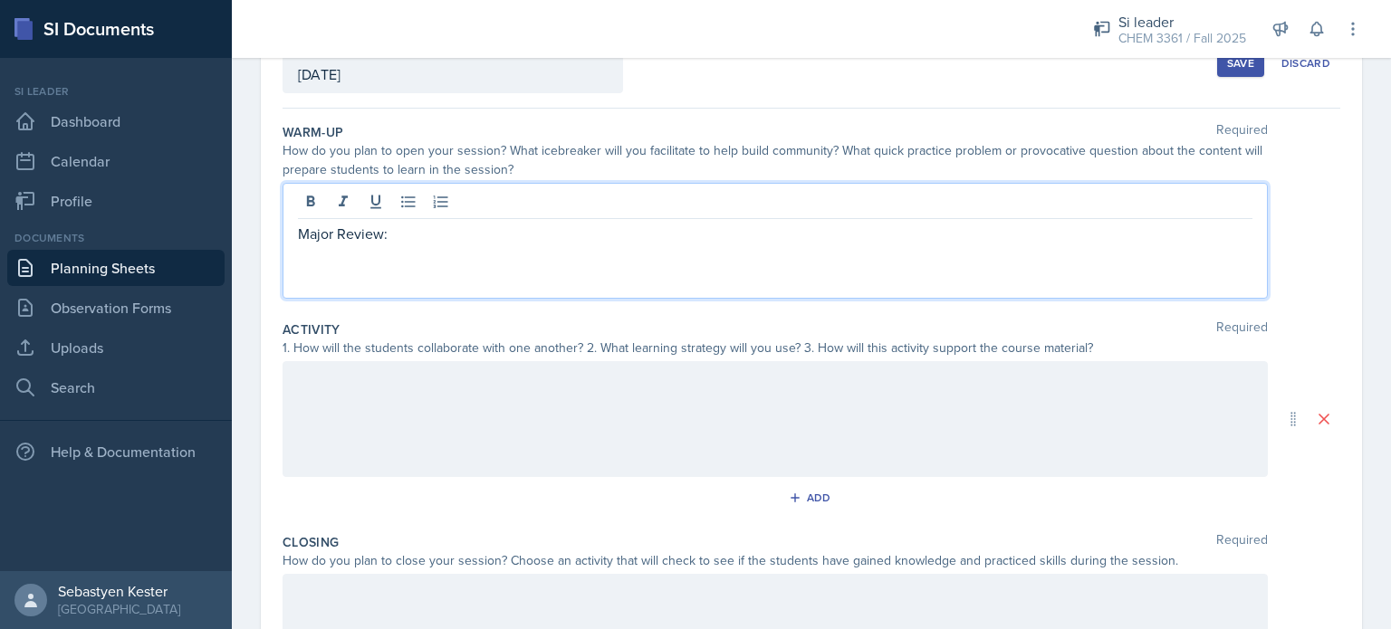
click at [337, 402] on div at bounding box center [774, 419] width 985 height 116
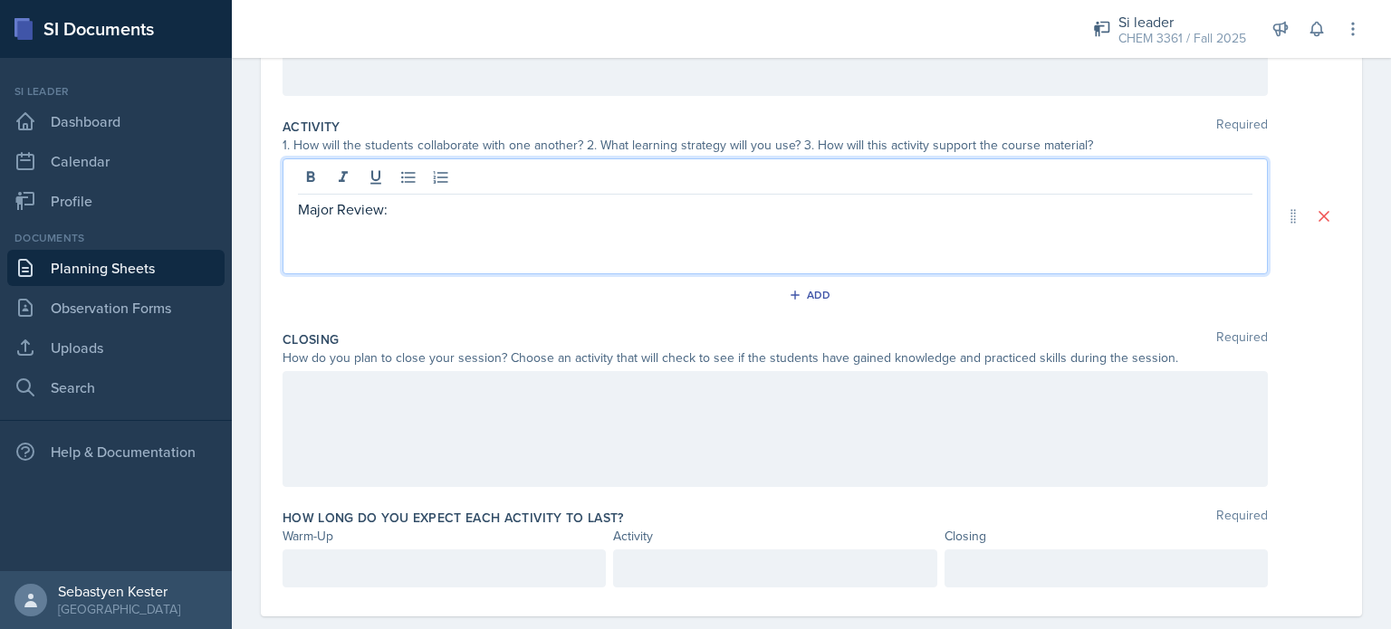
scroll to position [355, 0]
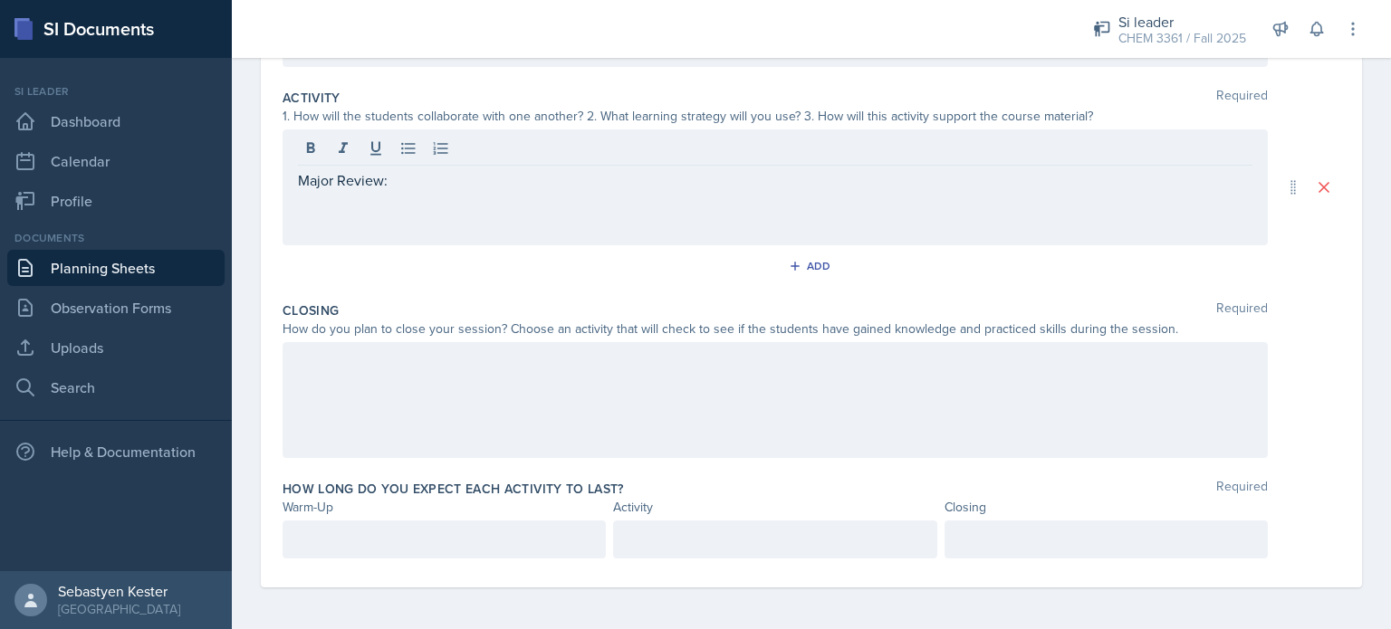
click at [326, 386] on div at bounding box center [774, 400] width 985 height 116
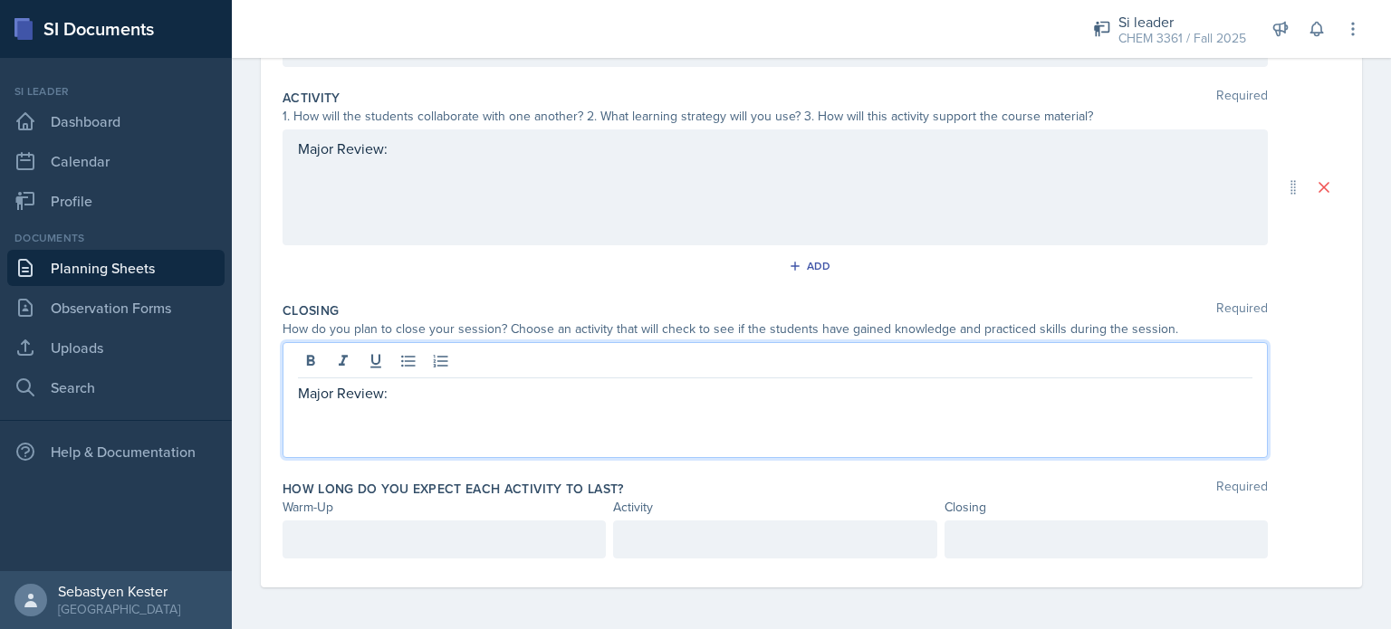
scroll to position [0, 0]
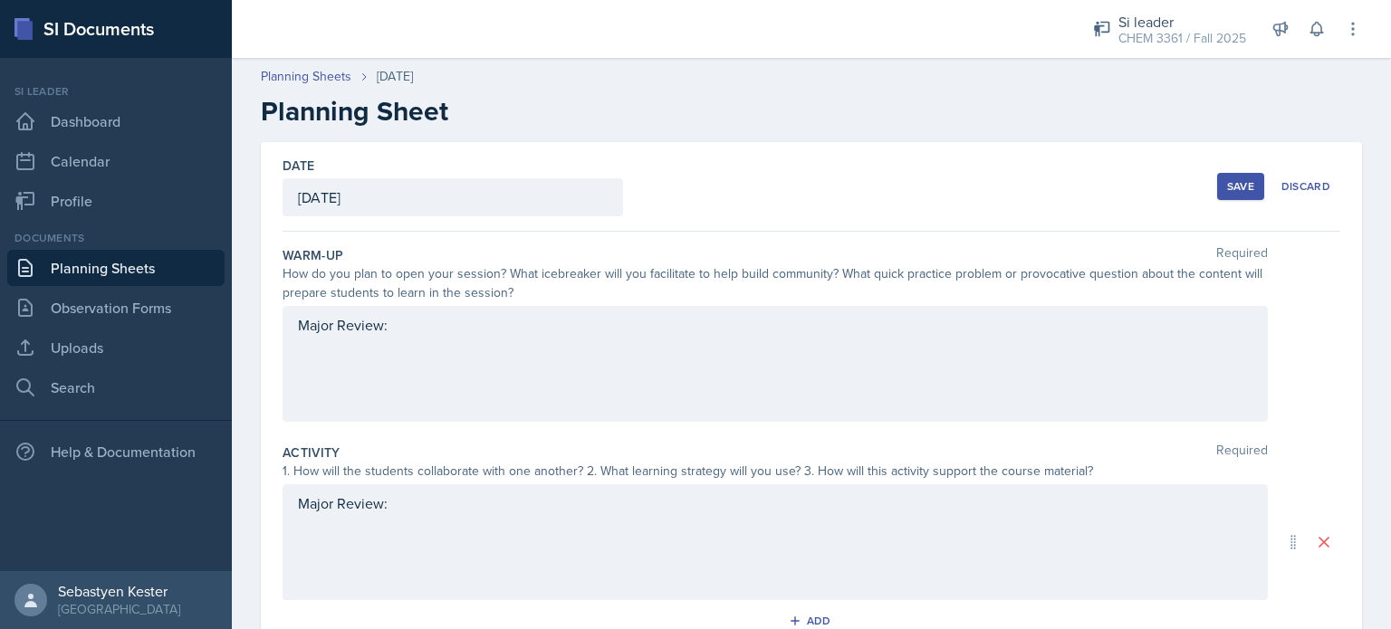
click at [1227, 184] on div "Save" at bounding box center [1240, 186] width 27 height 14
